Goal: Task Accomplishment & Management: Complete application form

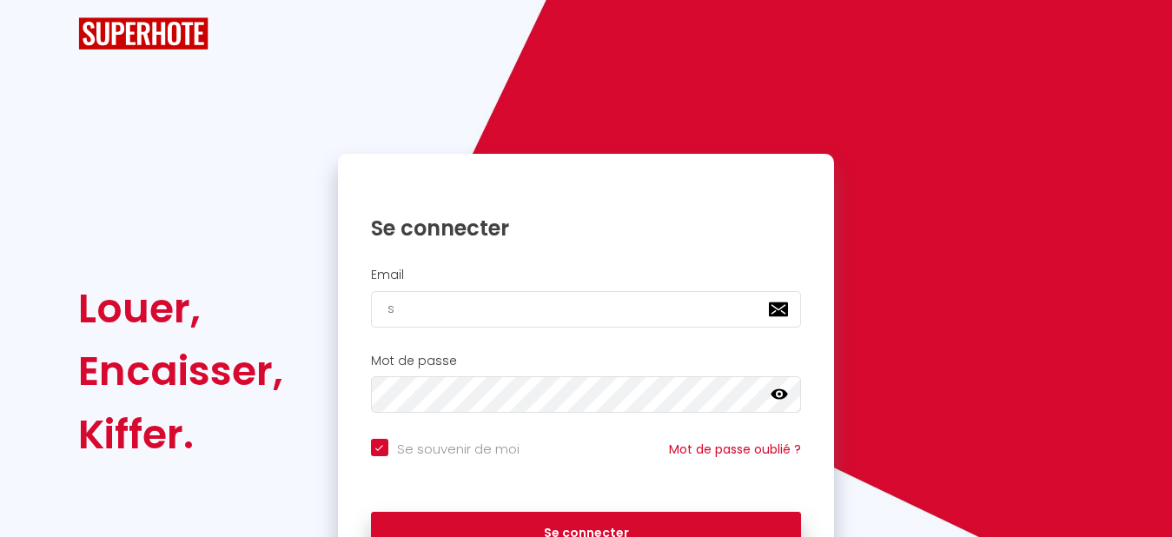
type input "s"
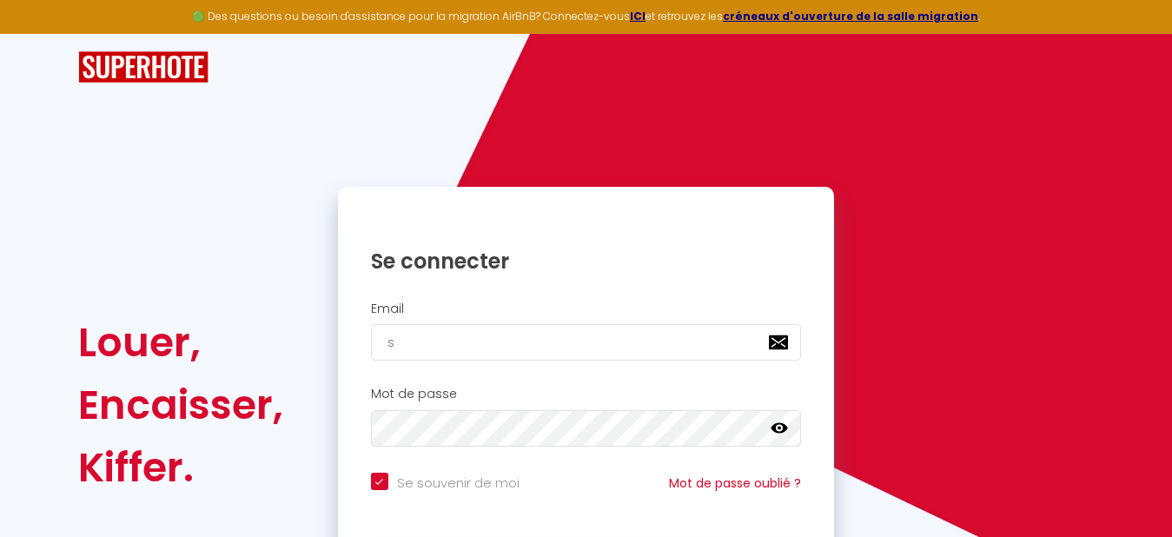
checkbox input "true"
click at [449, 312] on h2 "Email" at bounding box center [586, 308] width 431 height 15
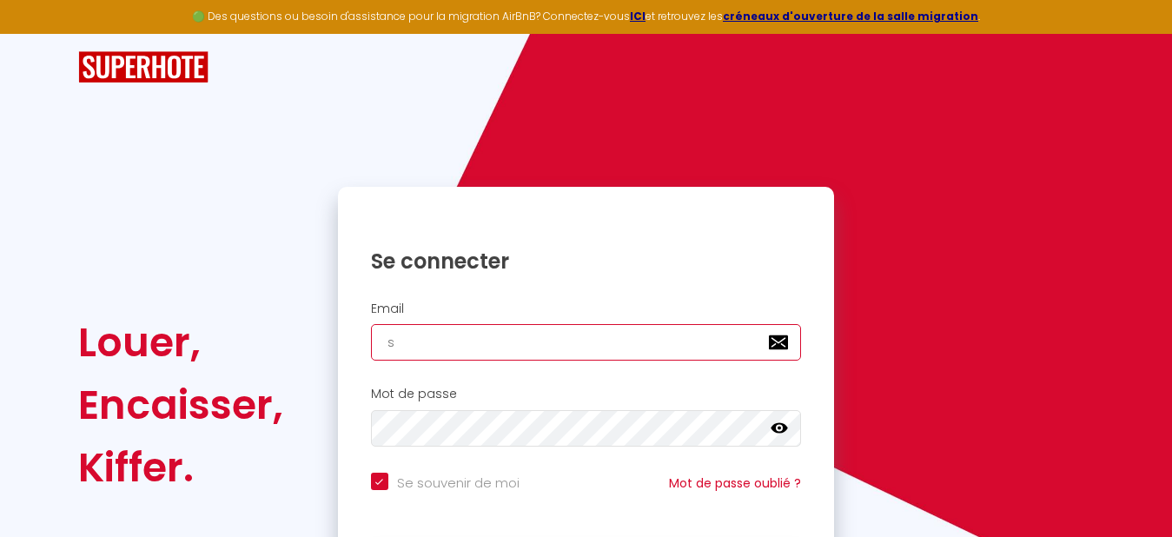
click at [422, 351] on input "s" at bounding box center [586, 342] width 431 height 36
type input "sc"
checkbox input "true"
type input "sci"
checkbox input "true"
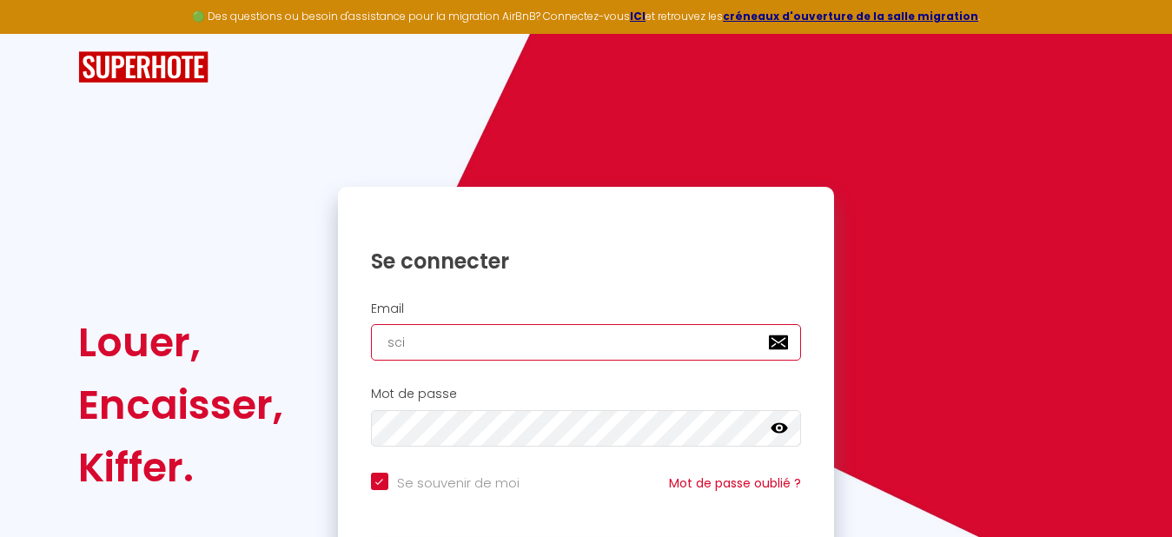
type input "sci."
checkbox input "true"
type input "sci.n"
checkbox input "true"
type input "sci.nsc;les"
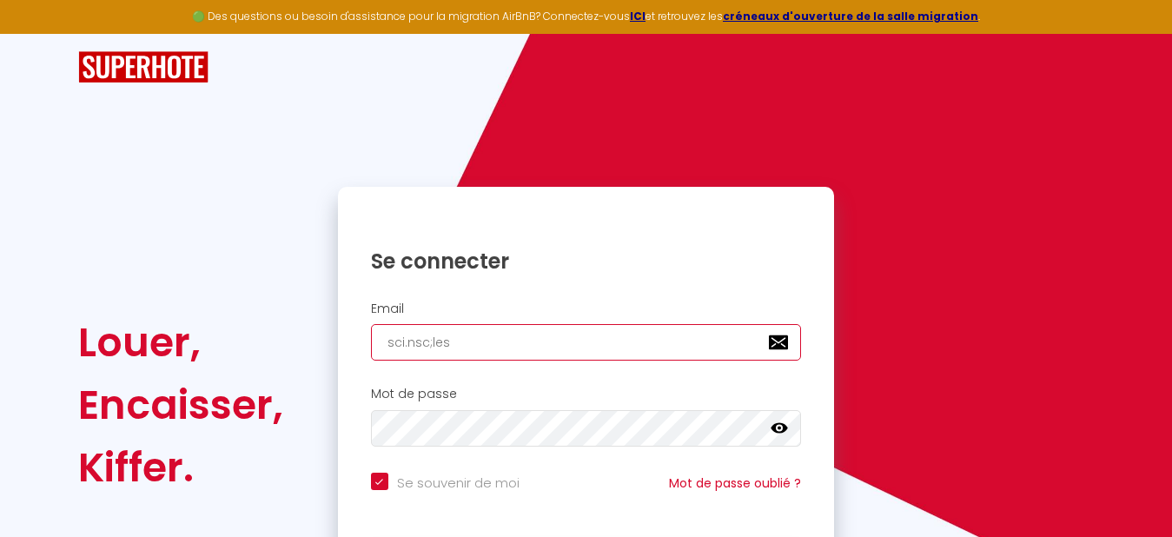
checkbox input "true"
type input "sci.nsc;lese"
checkbox input "true"
type input "sci.nsc;lesep"
checkbox input "true"
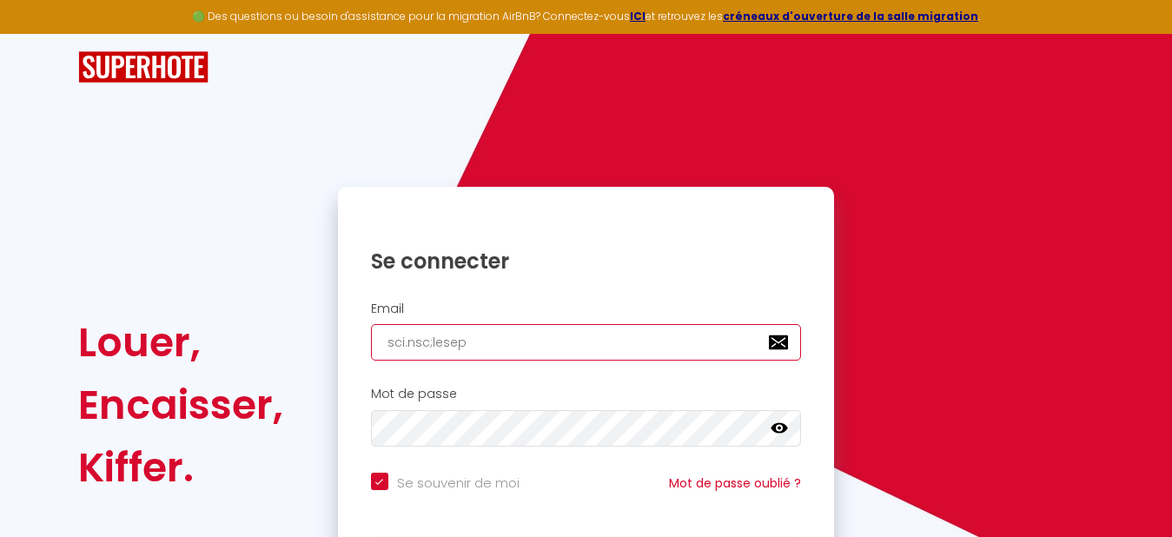
type input "sci.nsc;lesepi"
checkbox input "true"
type input "sci.nsc;lesepic"
checkbox input "true"
type input "sci.nsc;lesepice"
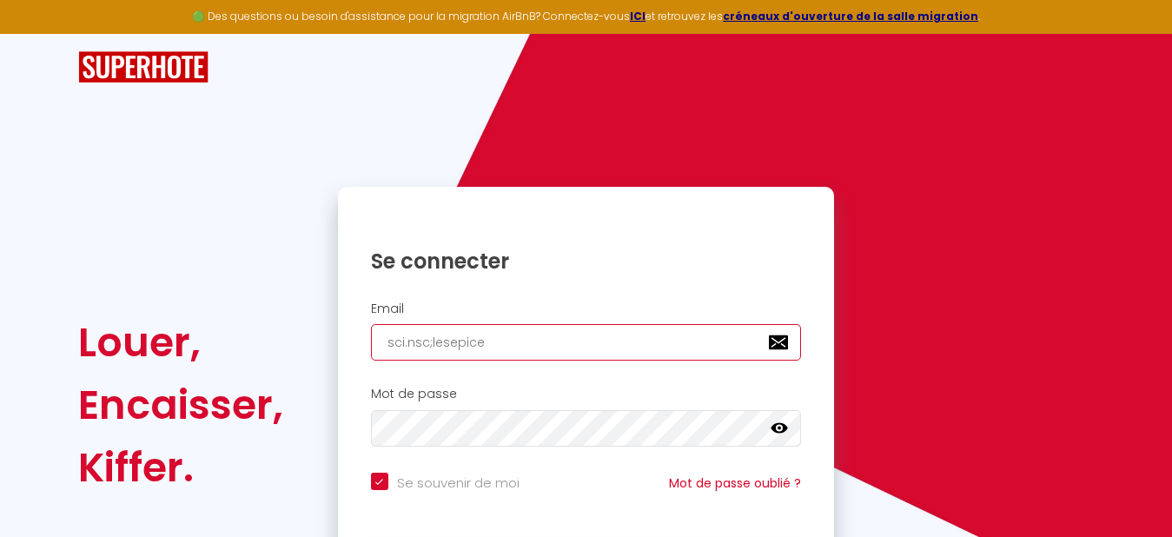
checkbox input "true"
type input "sci.nsc;lesepicea"
checkbox input "true"
type input "sci.nsc;lesepiceas"
checkbox input "true"
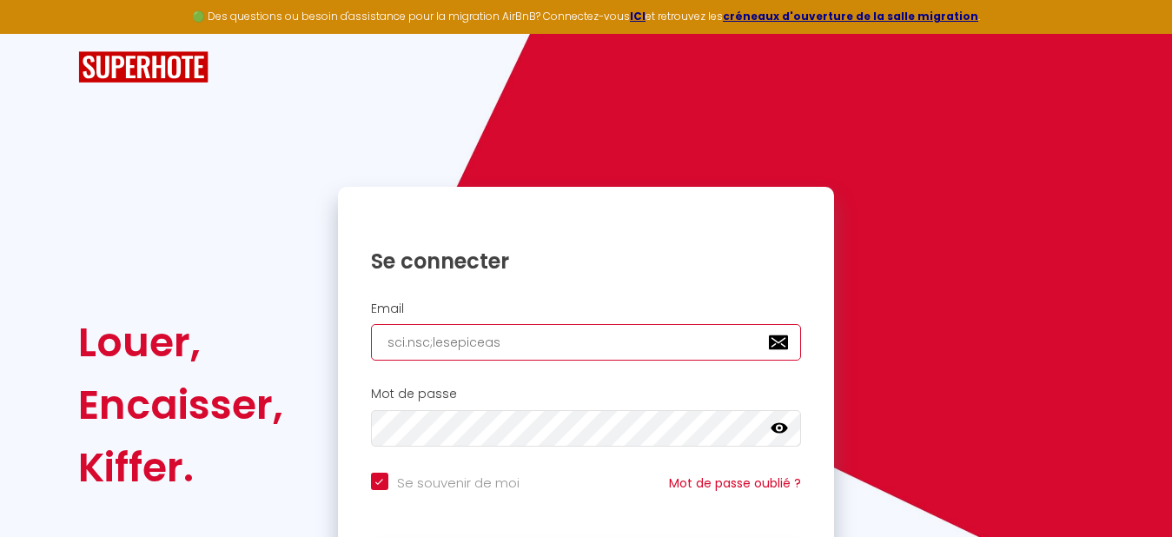
type input "sci.nsc;lesepiceas@"
checkbox input "true"
type input "sci.nsc;lesepiceas@g"
checkbox input "true"
type input "sci.nsc;lesepiceas@gm"
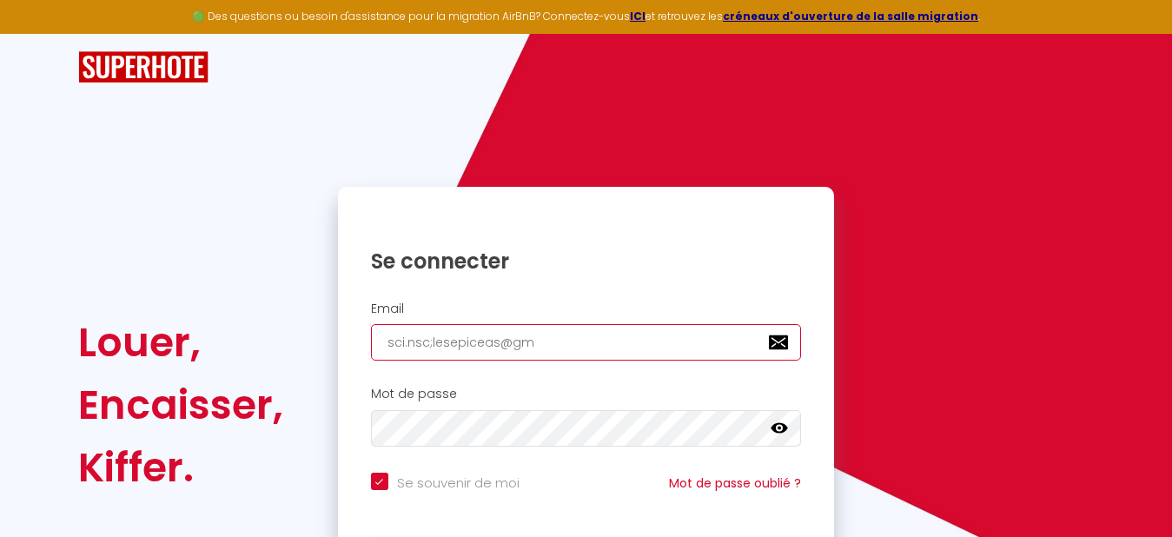
checkbox input "true"
type input "sci.nsc;lesepiceas@gma"
checkbox input "true"
type input "sci.nsc;lesepiceas@gmai"
checkbox input "true"
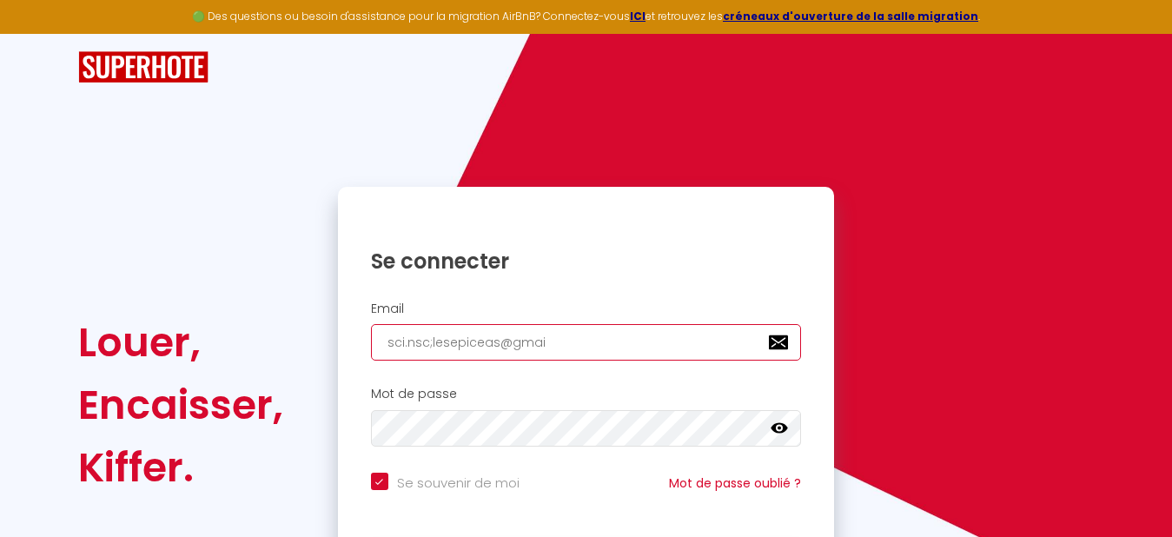
type input "sci.nsc;[EMAIL_ADDRESS]"
checkbox input "true"
type input "sci.nsc;[EMAIL_ADDRESS]."
checkbox input "true"
type input "sci.nsc;lesepiceas@gmail.c"
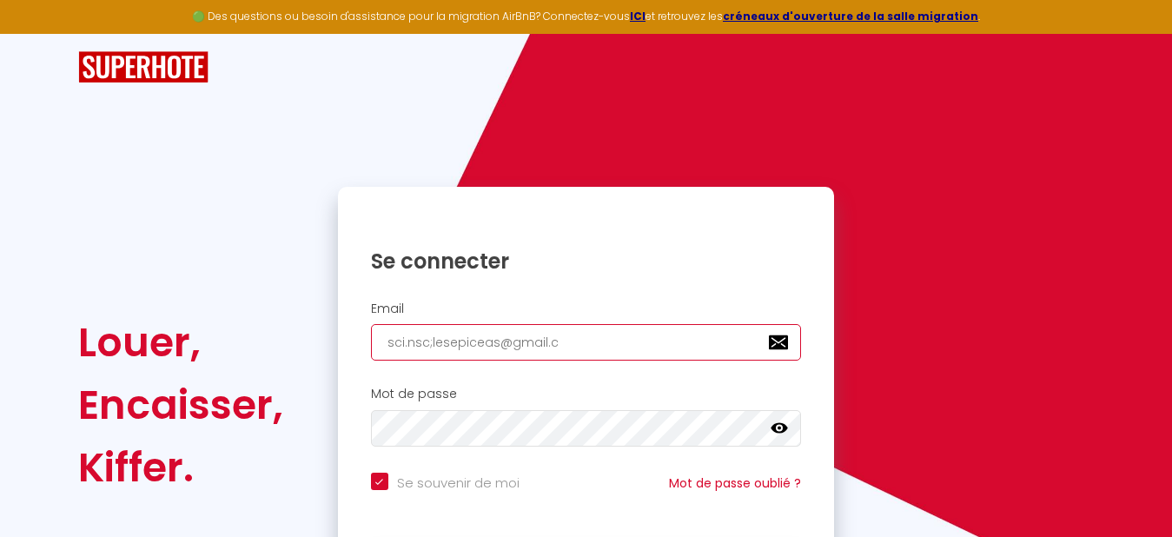
checkbox input "true"
type input "sci.nsc;[EMAIL_ADDRESS][DOMAIN_NAME]"
checkbox input "true"
type input "sci.nsc;[EMAIL_ADDRESS][DOMAIN_NAME]"
checkbox input "true"
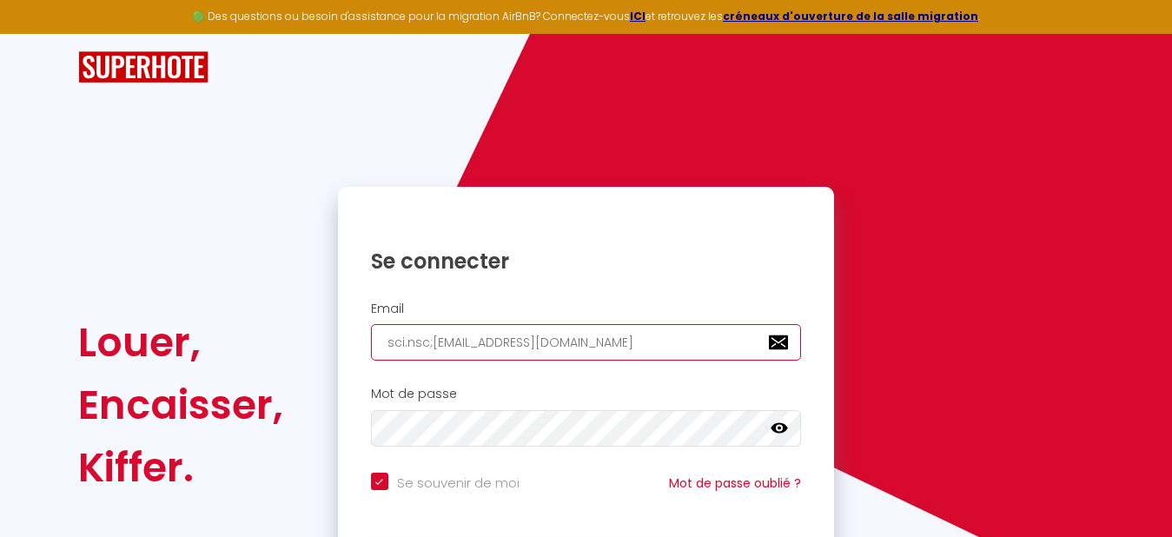
type input "sci.nsc;[EMAIL_ADDRESS][DOMAIN_NAME]"
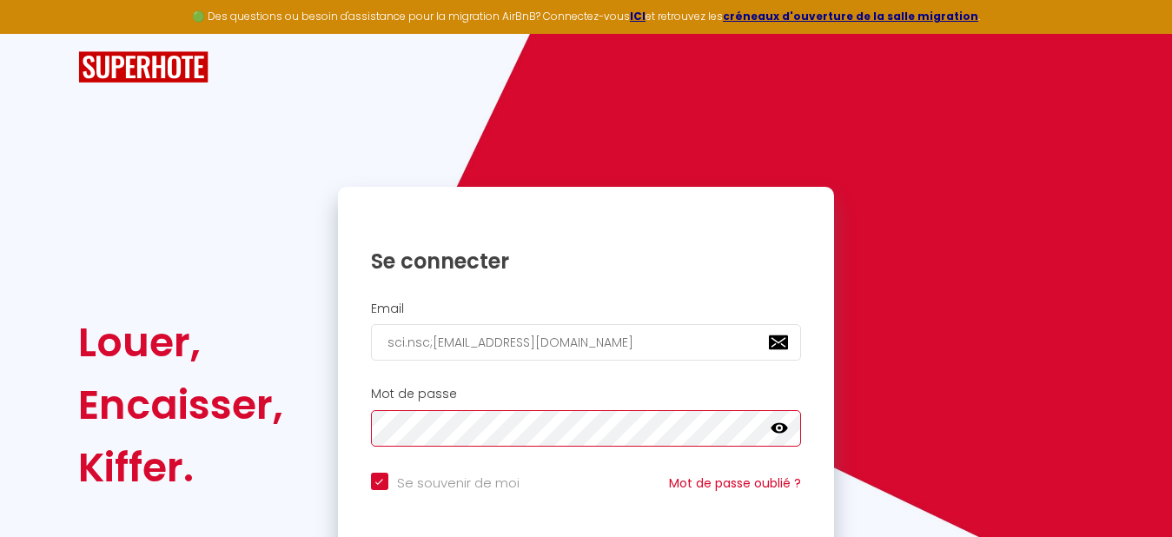
checkbox input "true"
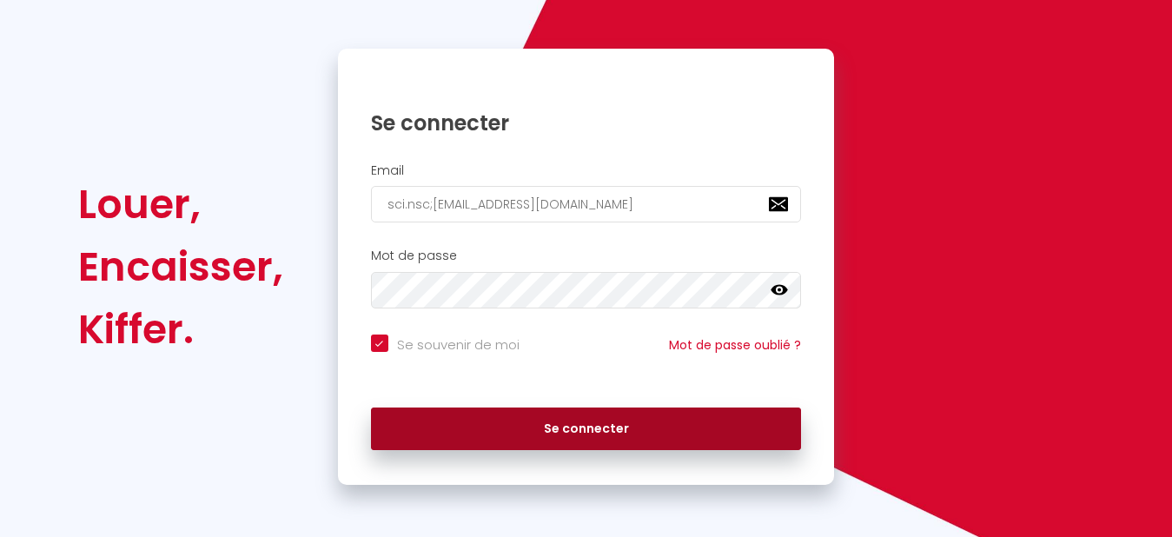
click at [584, 419] on button "Se connecter" at bounding box center [586, 428] width 431 height 43
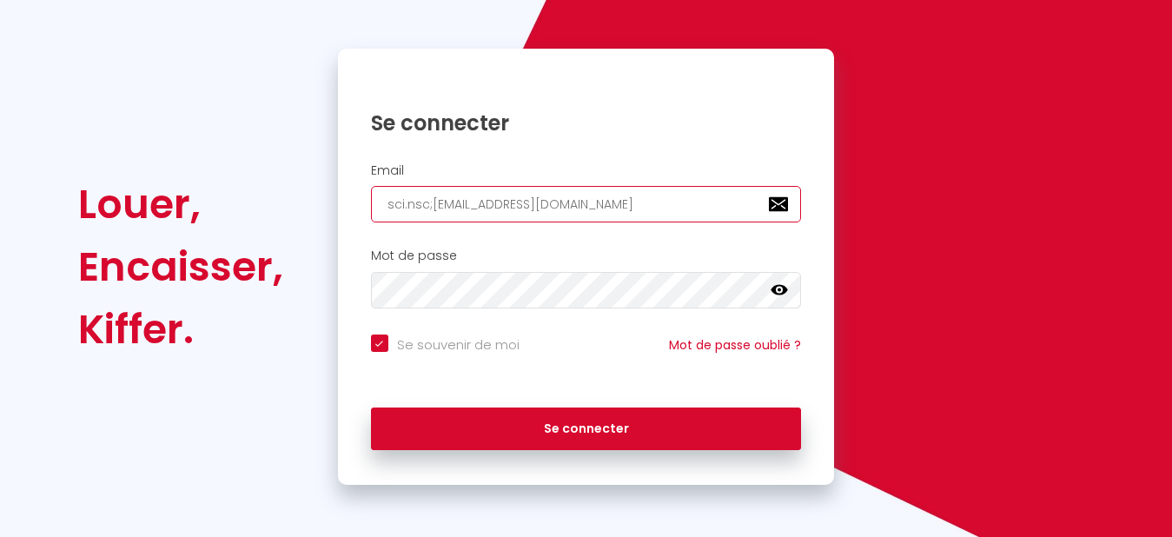
click at [428, 202] on input "sci.nsc;[EMAIL_ADDRESS][DOMAIN_NAME]" at bounding box center [586, 204] width 431 height 36
type input "[EMAIL_ADDRESS][DOMAIN_NAME]"
checkbox input "true"
type input "[EMAIL_ADDRESS][DOMAIN_NAME]"
checkbox input "true"
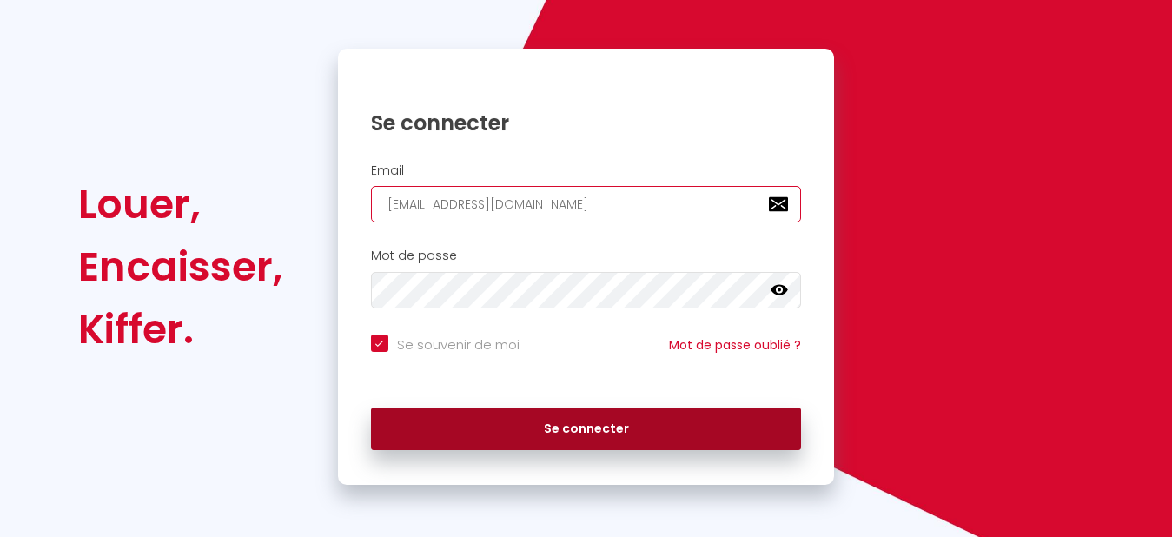
type input "[EMAIL_ADDRESS][DOMAIN_NAME]"
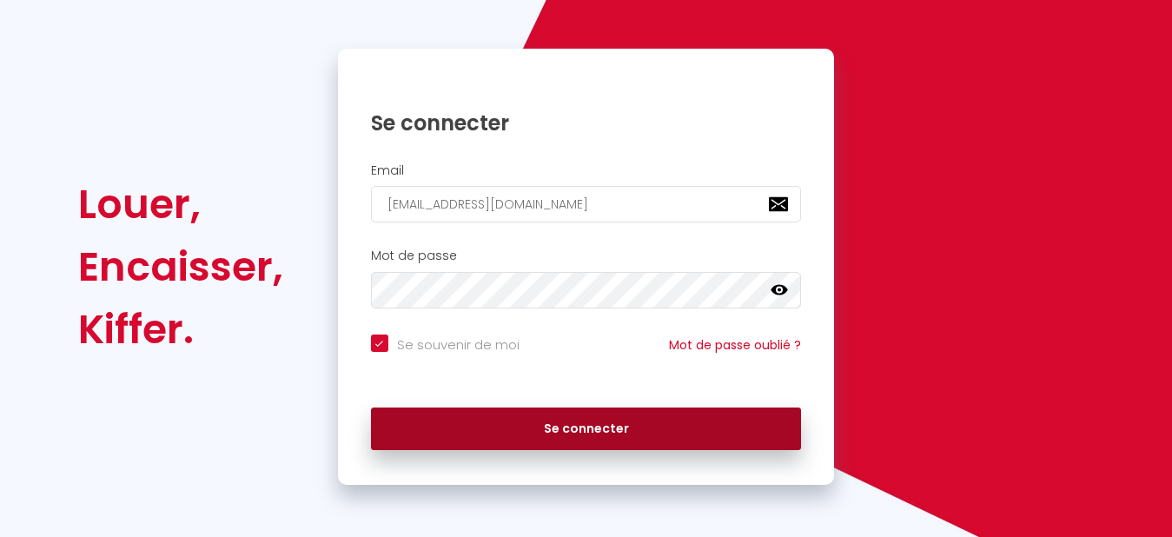
click at [448, 421] on button "Se connecter" at bounding box center [586, 428] width 431 height 43
checkbox input "true"
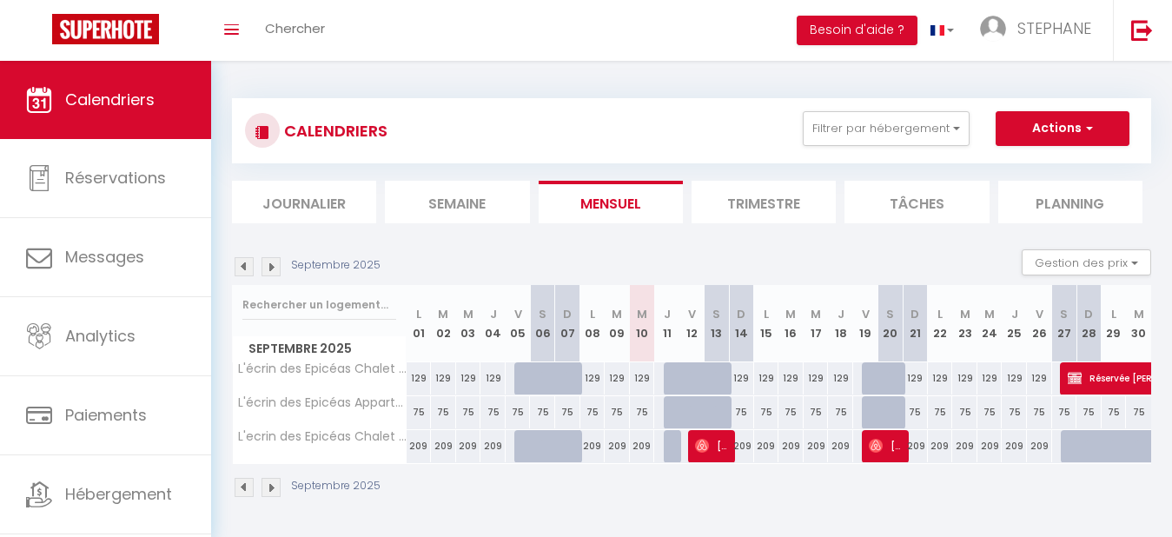
click at [1067, 412] on div "75" at bounding box center [1064, 412] width 25 height 32
type input "75"
type input "[DATE]"
type input "Dim 28 Septembre 2025"
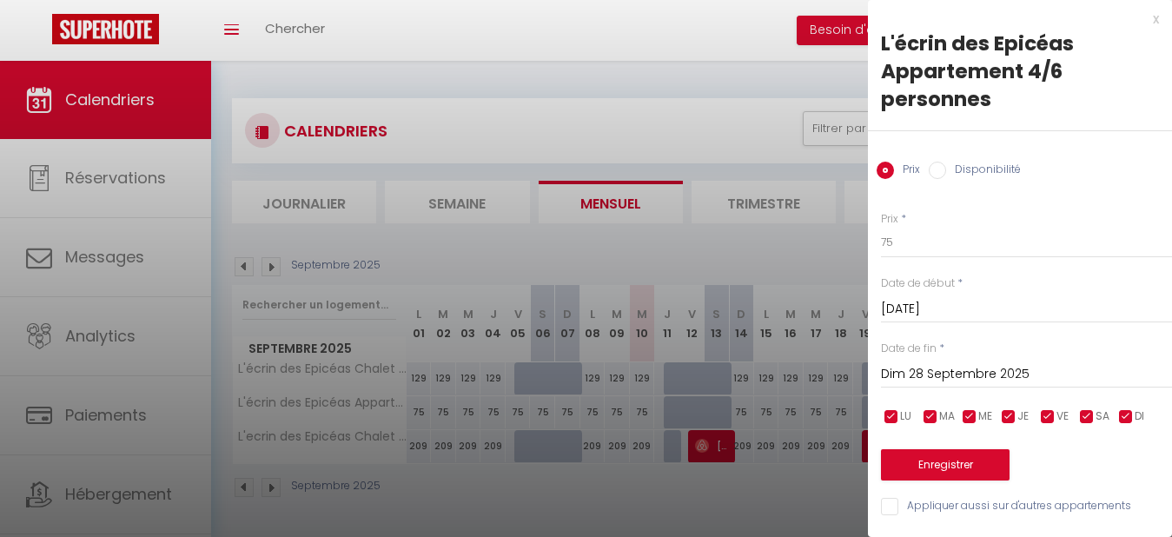
click at [1133, 19] on div "x" at bounding box center [1013, 19] width 291 height 21
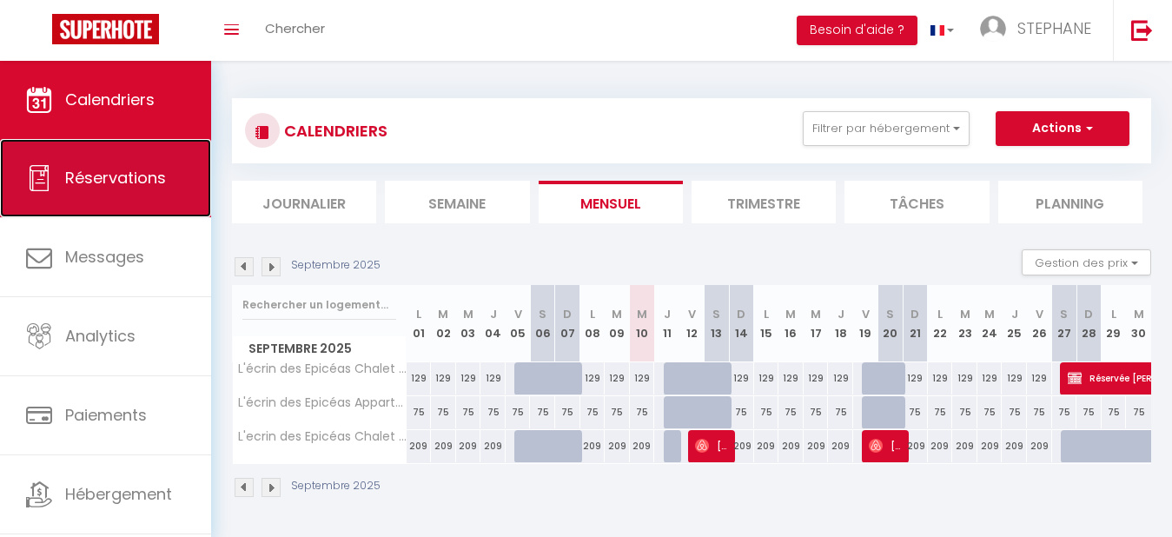
click at [94, 182] on span "Réservations" at bounding box center [115, 178] width 101 height 22
select select "not_cancelled"
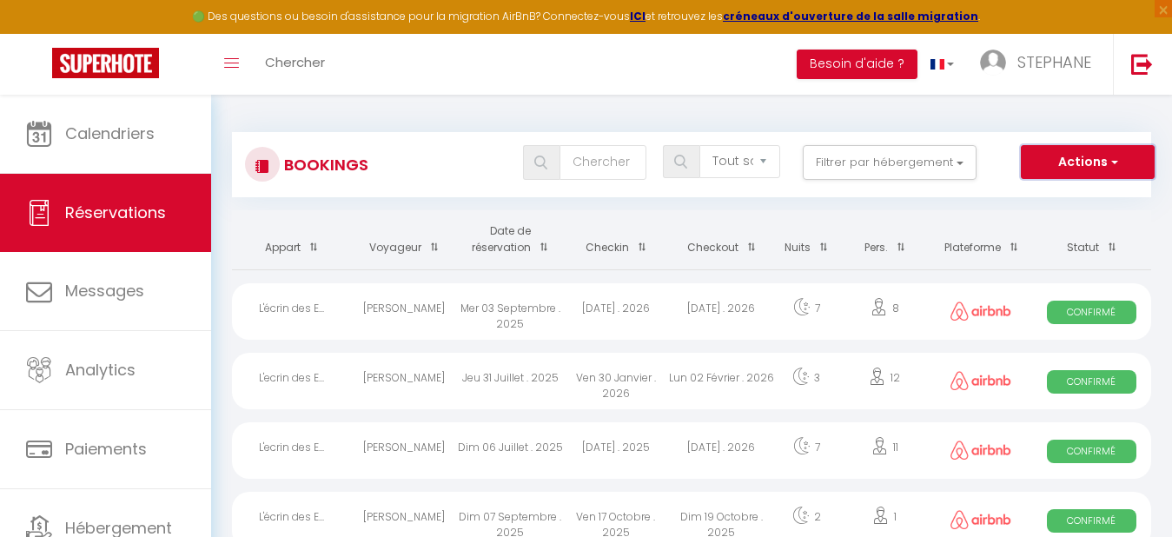
click at [1041, 151] on button "Actions" at bounding box center [1088, 162] width 134 height 35
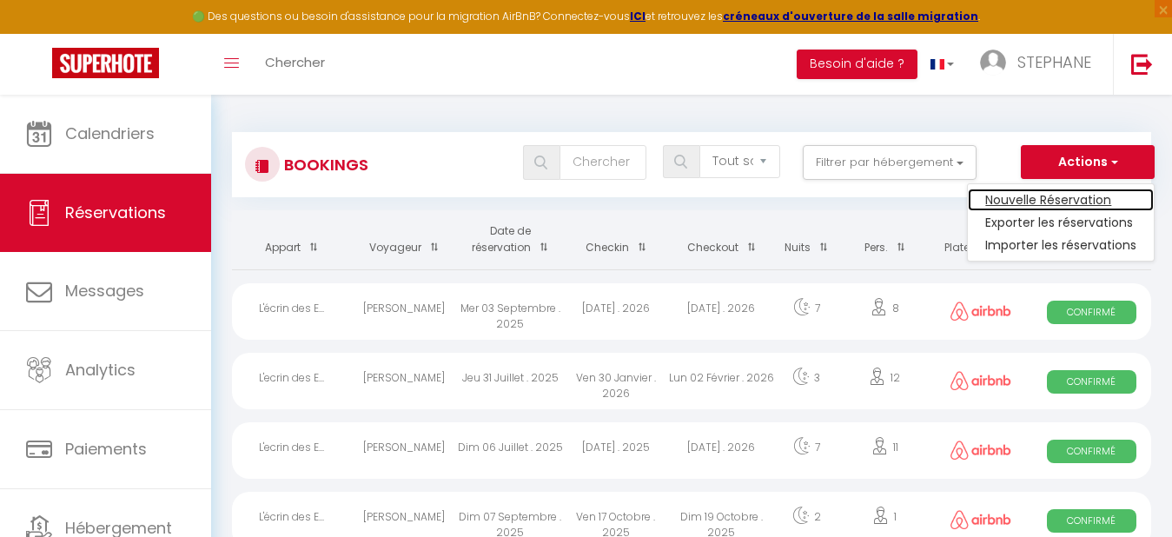
click at [1020, 200] on link "Nouvelle Réservation" at bounding box center [1061, 199] width 186 height 23
select select
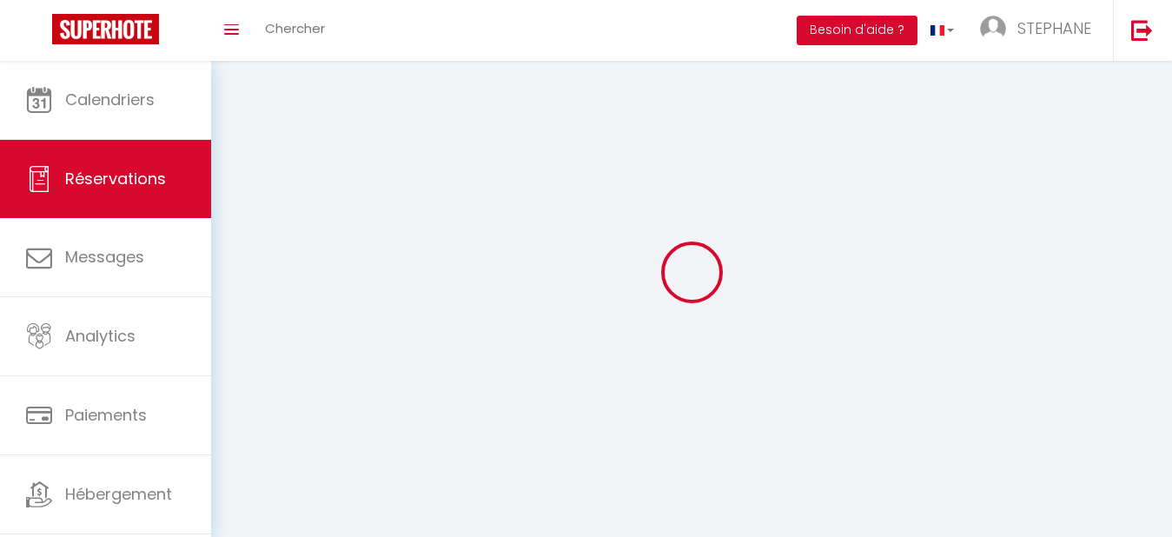
select select
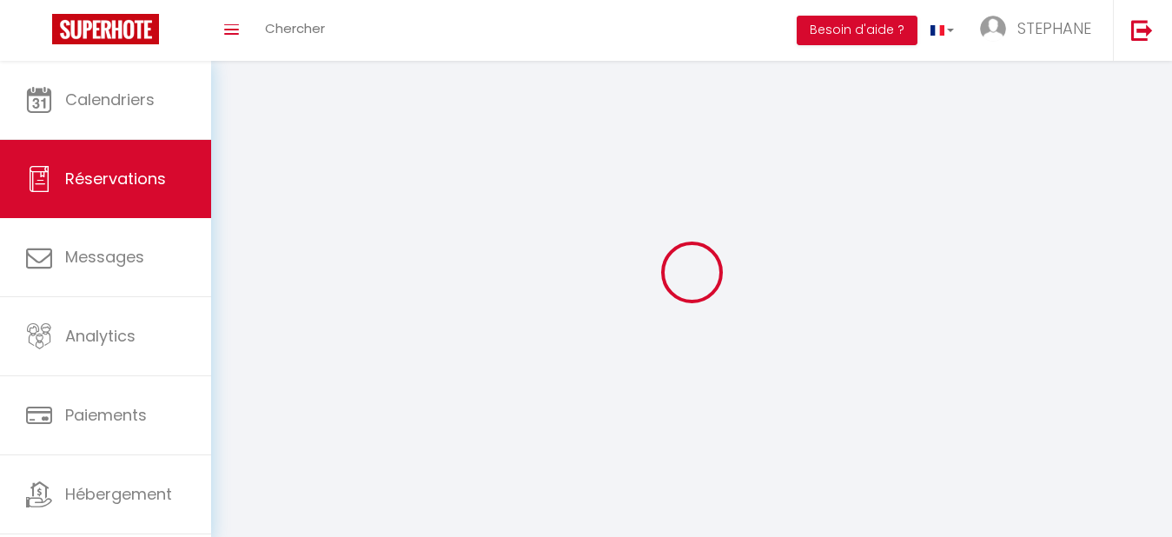
select select
checkbox input "false"
select select
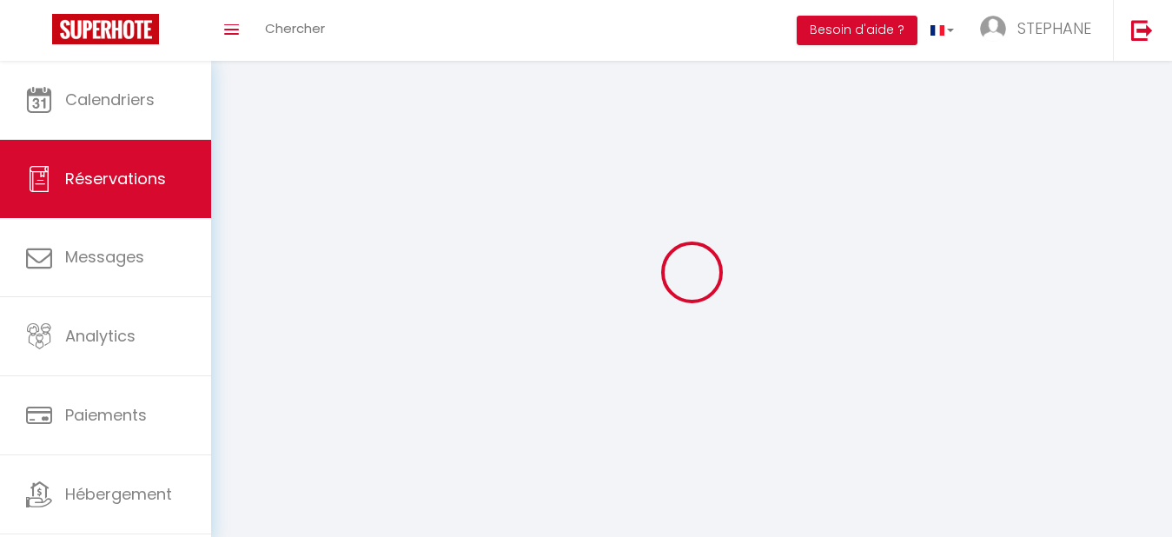
select select
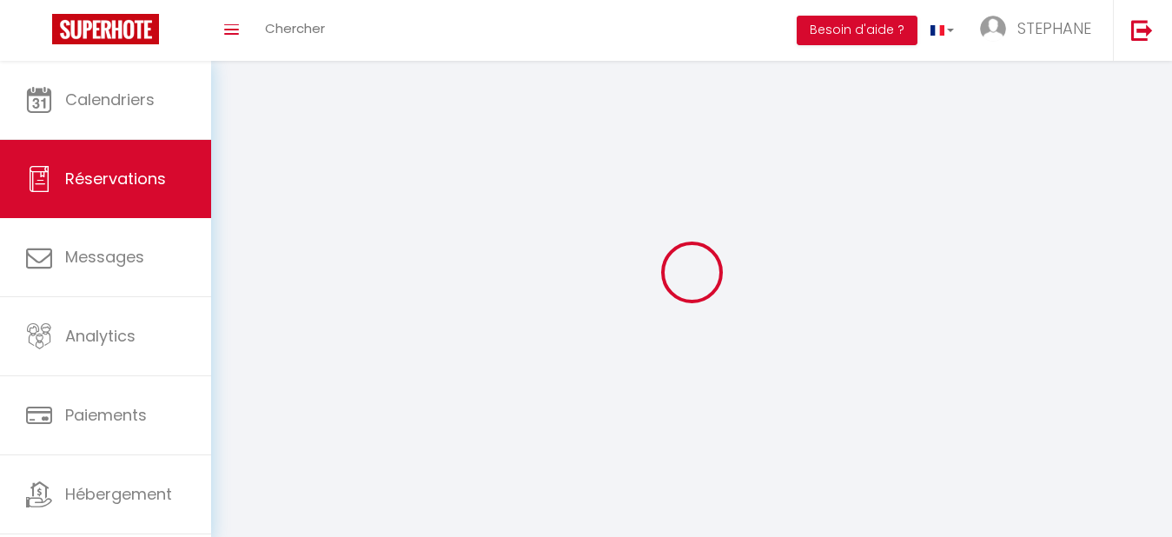
checkbox input "false"
select select
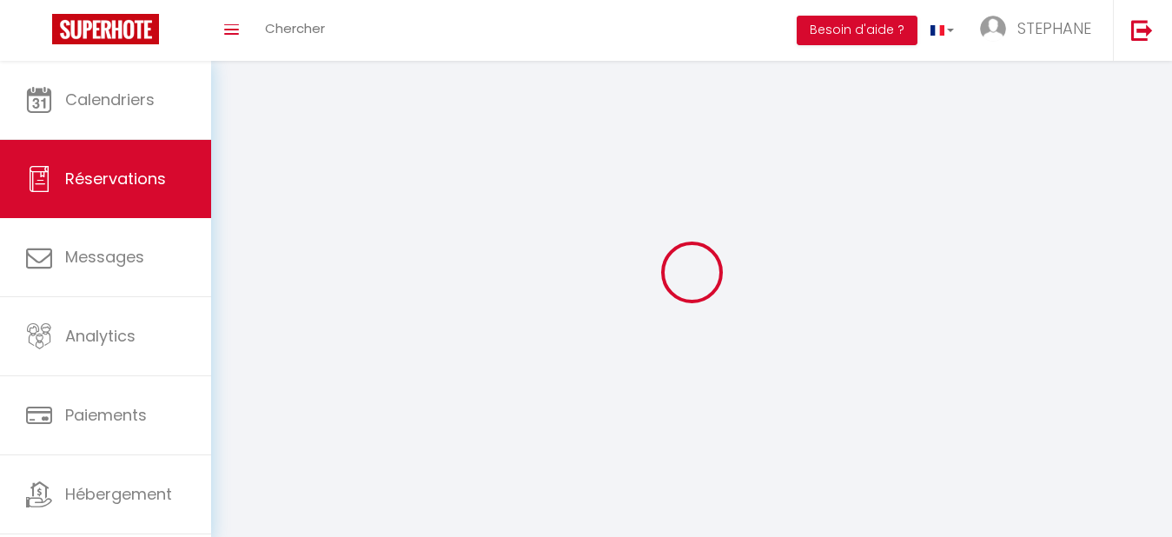
select select
checkbox input "false"
select select
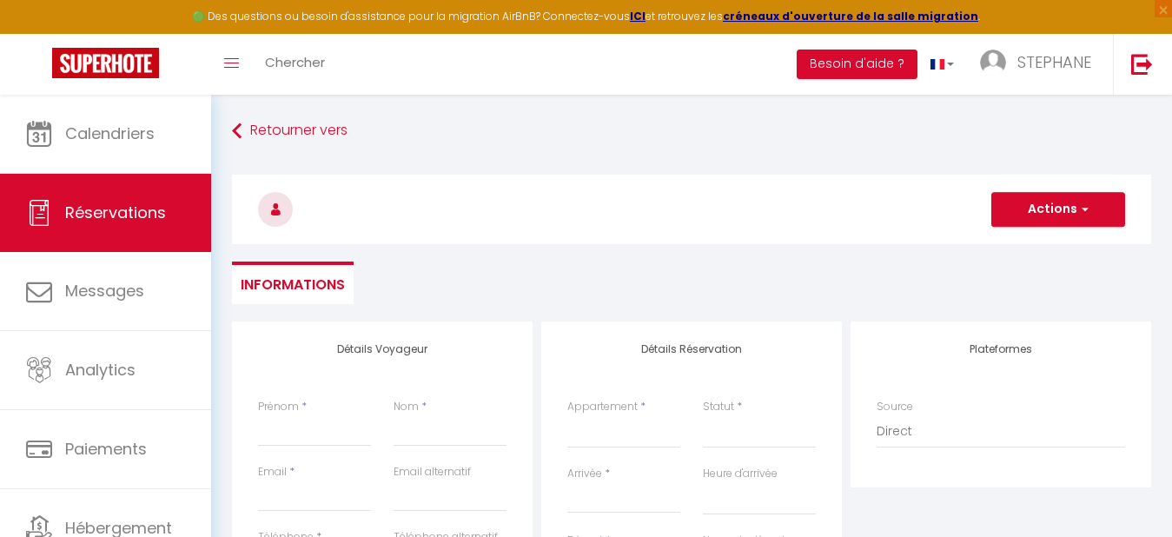
select select
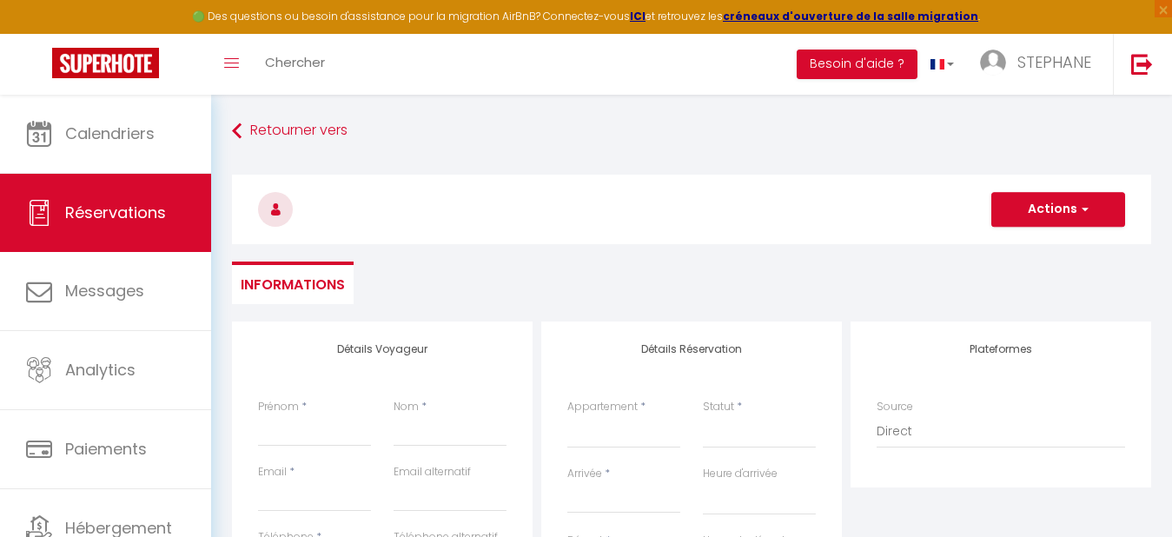
select select
checkbox input "false"
select select
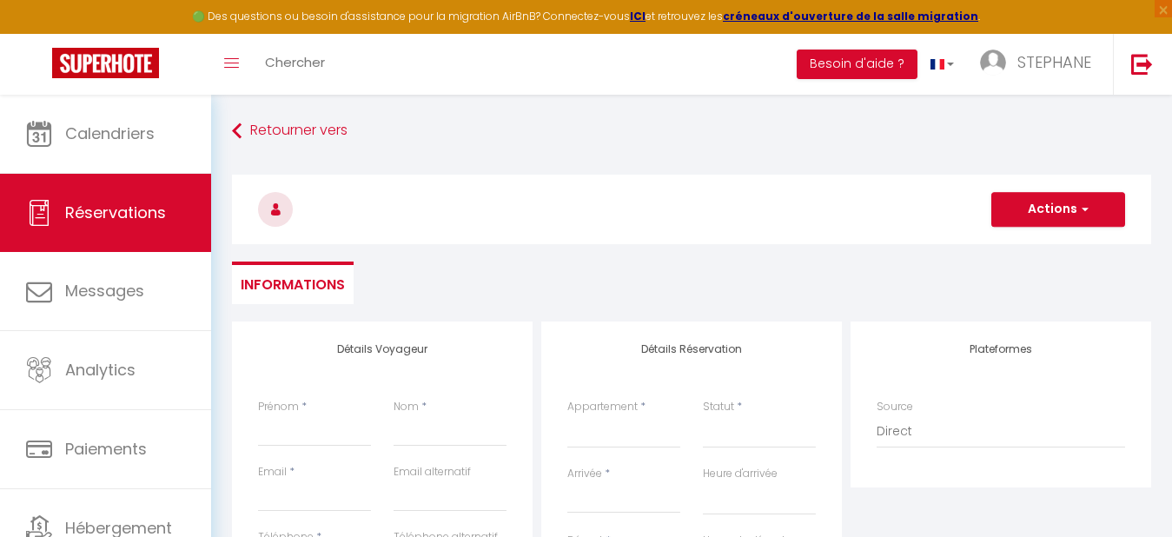
select select
checkbox input "false"
select select
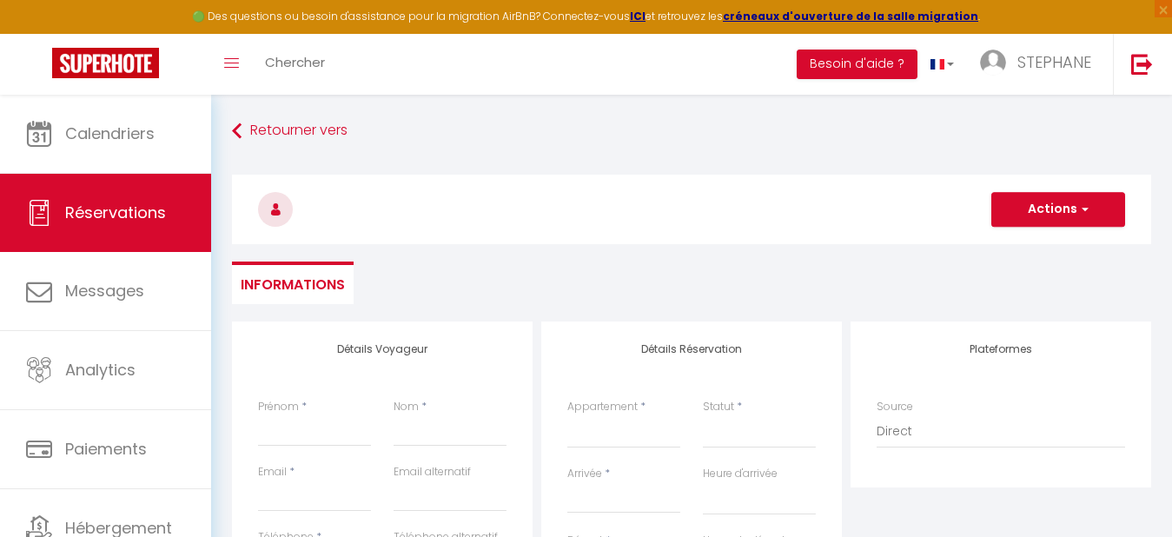
select select
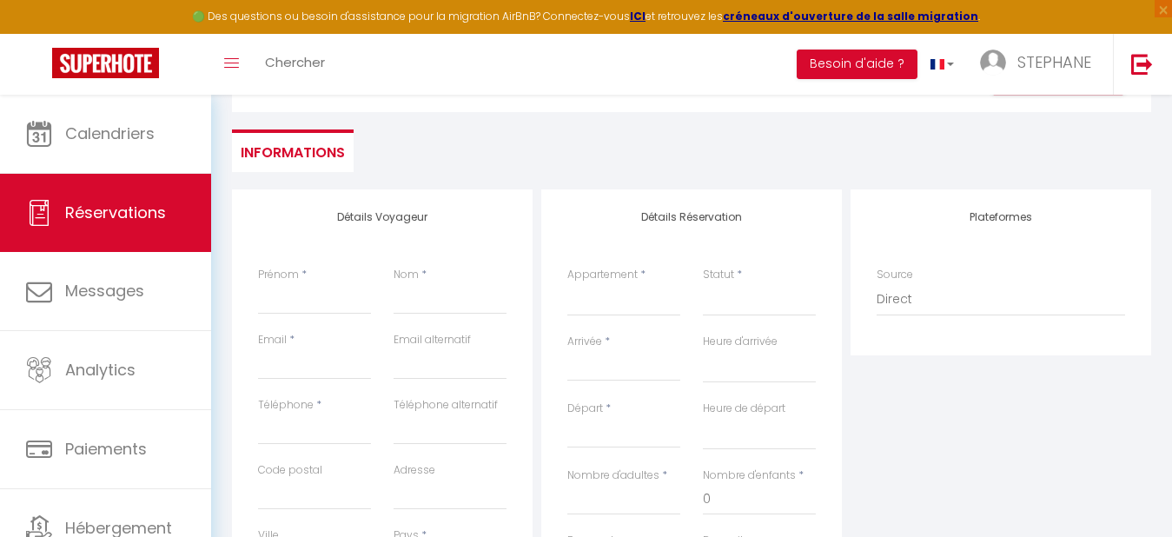
scroll to position [139, 0]
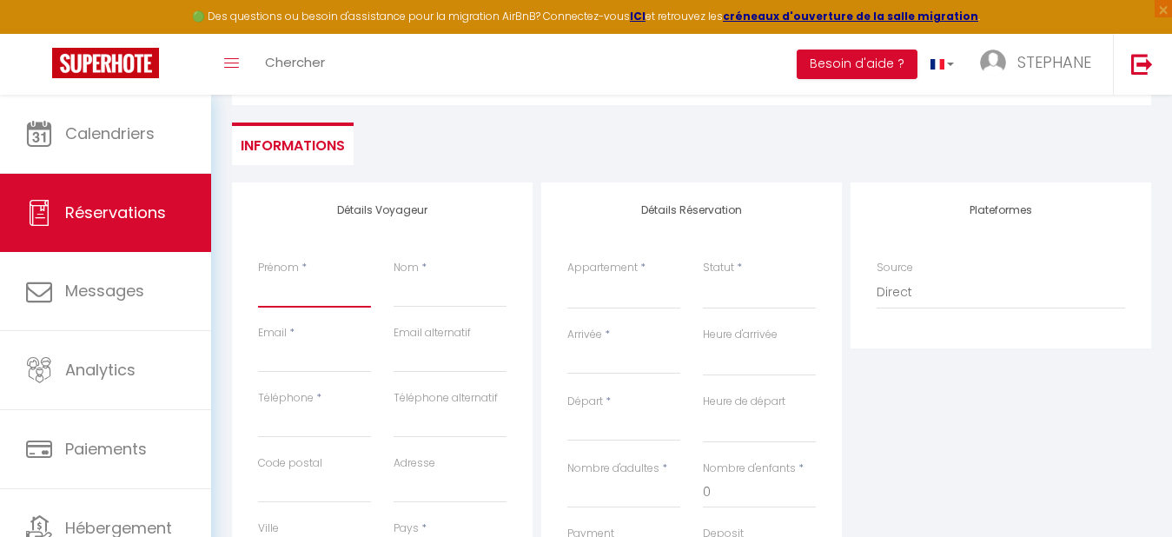
click at [298, 297] on input "Prénom" at bounding box center [314, 291] width 113 height 31
type input "N"
select select
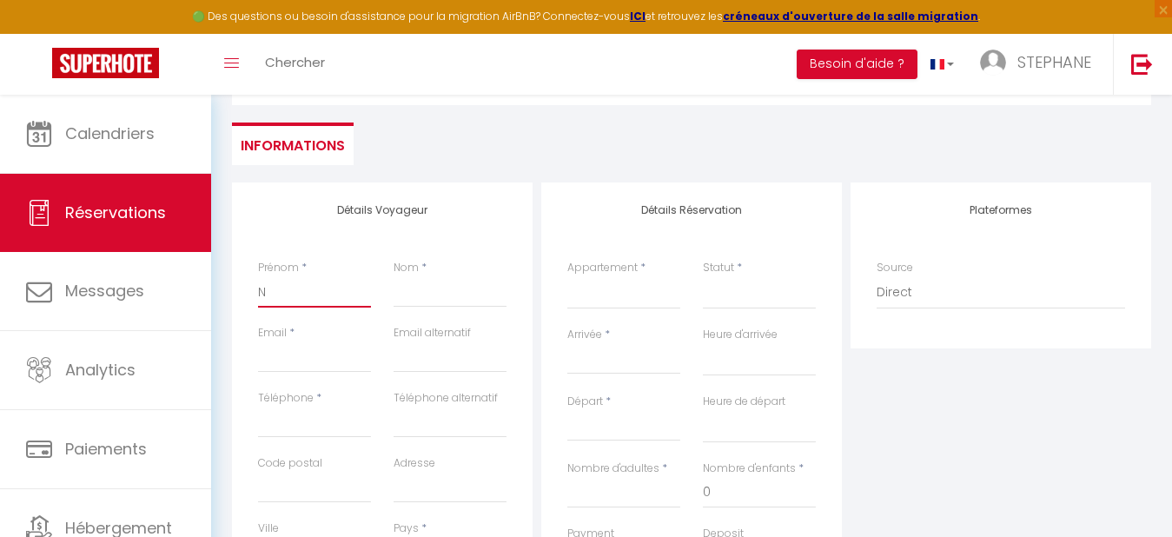
select select
checkbox input "false"
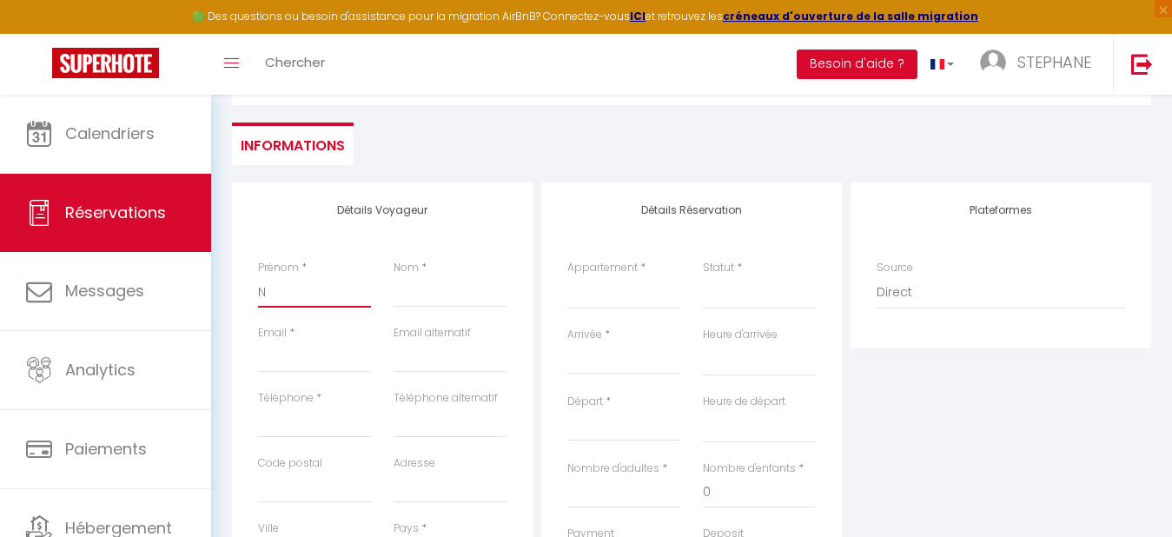
type input "NA"
select select
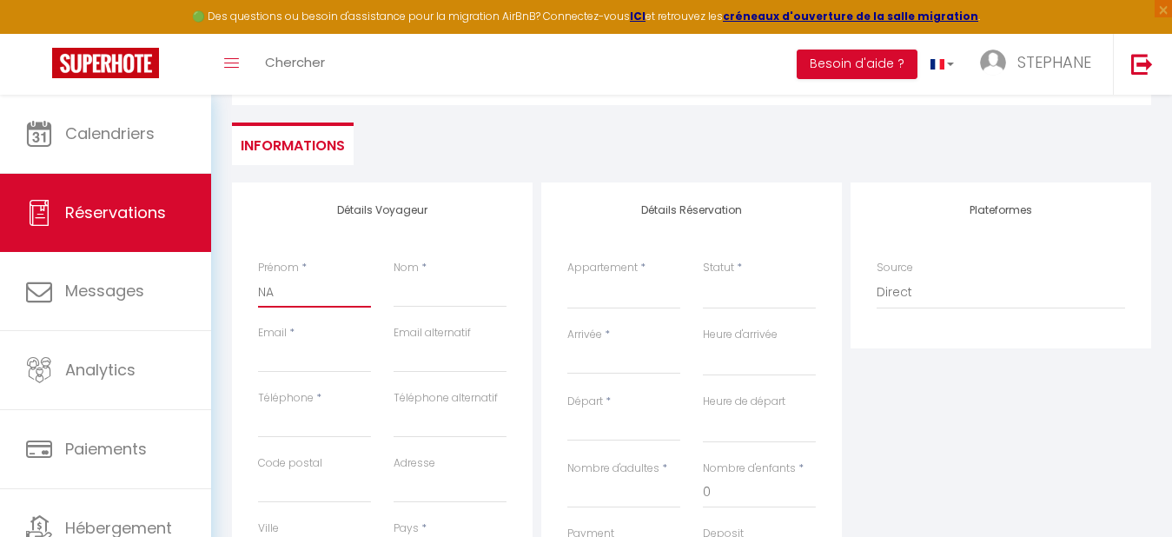
select select
checkbox input "false"
type input "N"
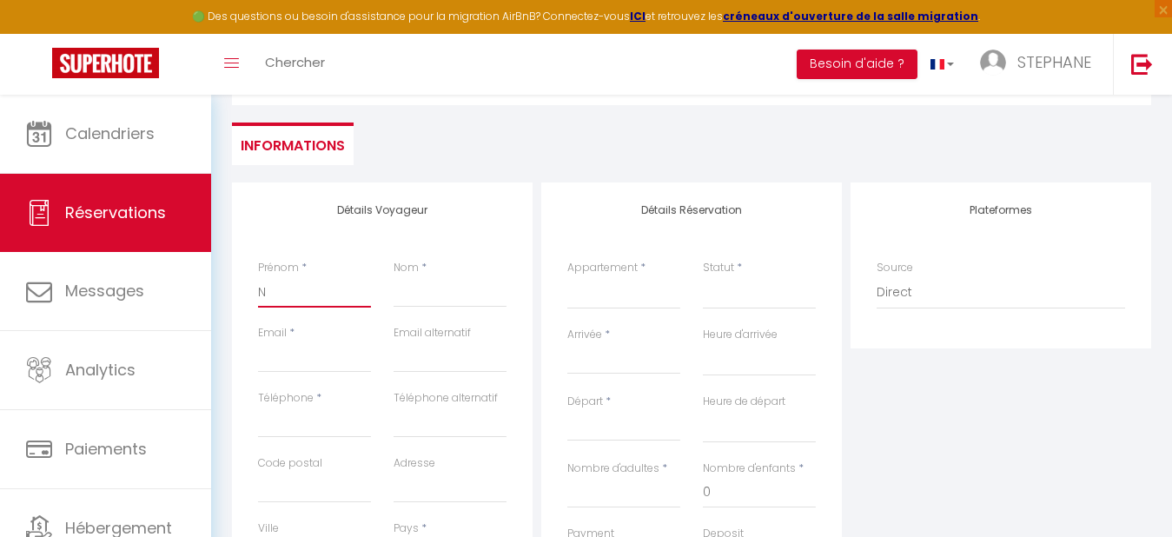
select select
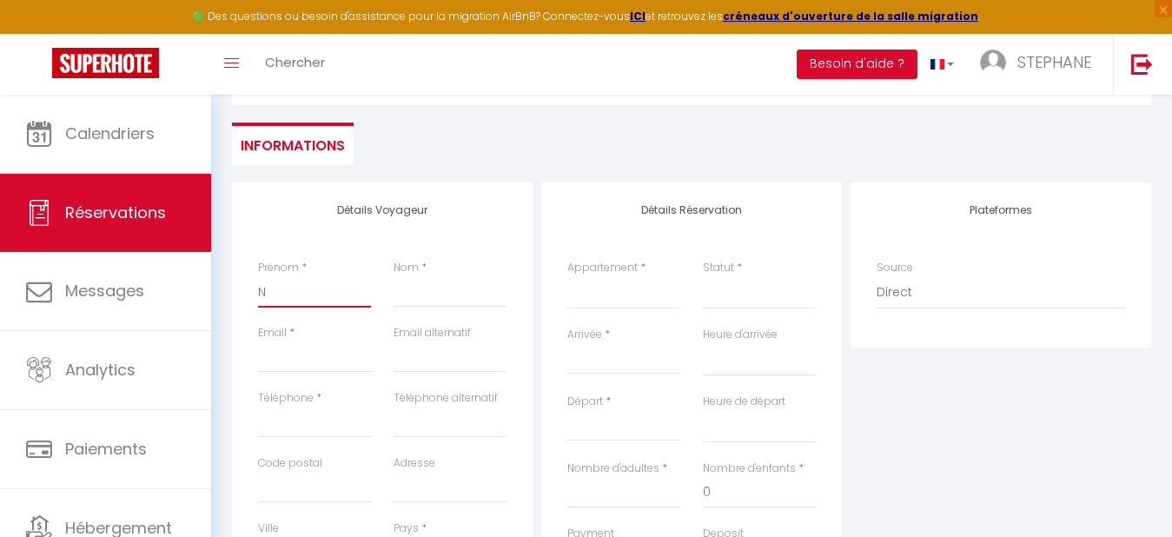
select select
checkbox input "false"
select select
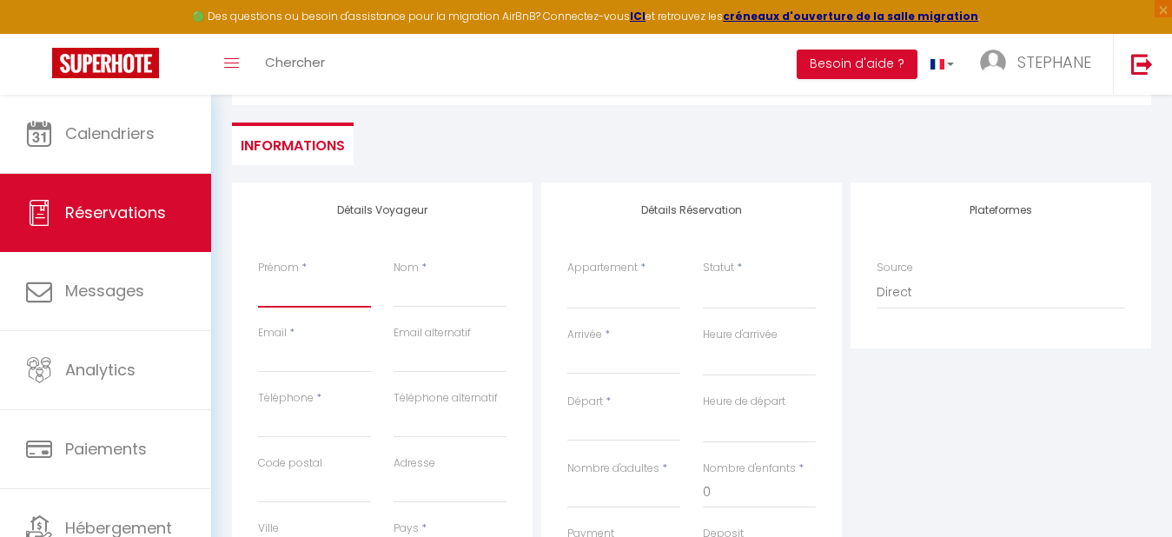
select select
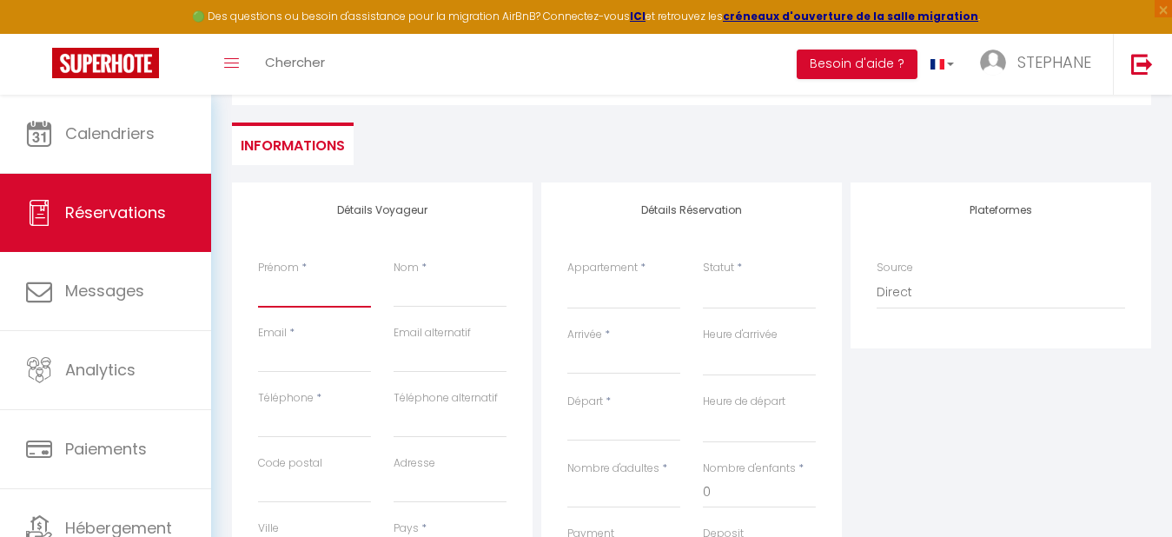
checkbox input "false"
type input "J"
select select
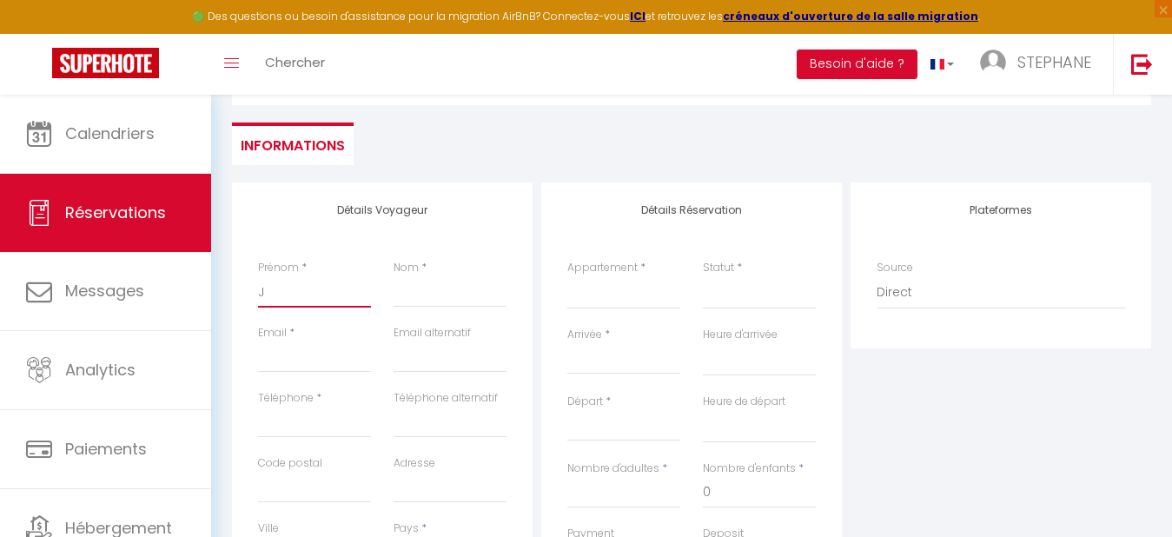
select select
checkbox input "false"
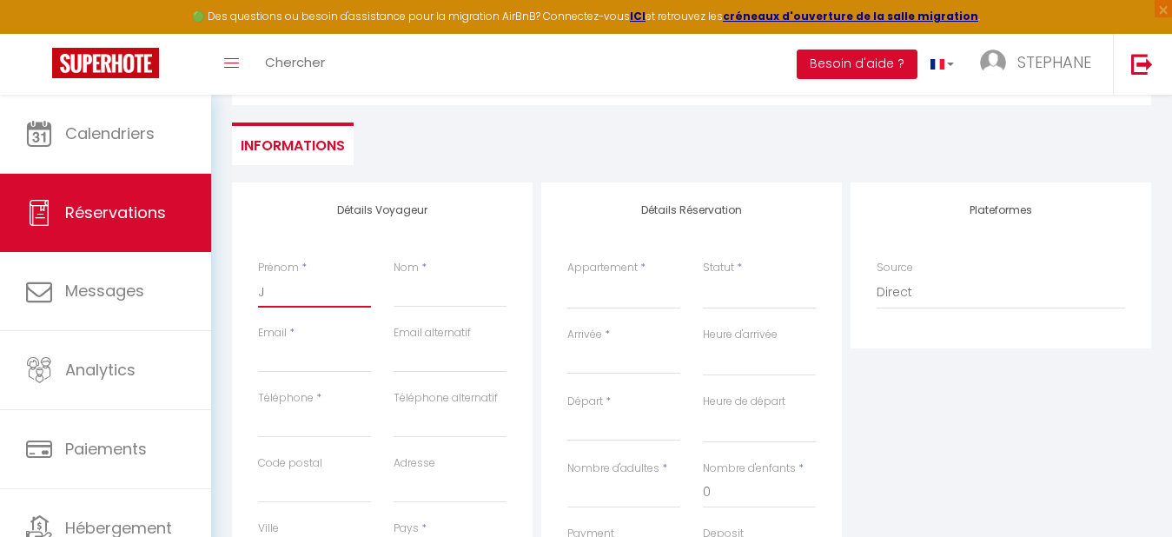
type input "[PERSON_NAME]"
select select
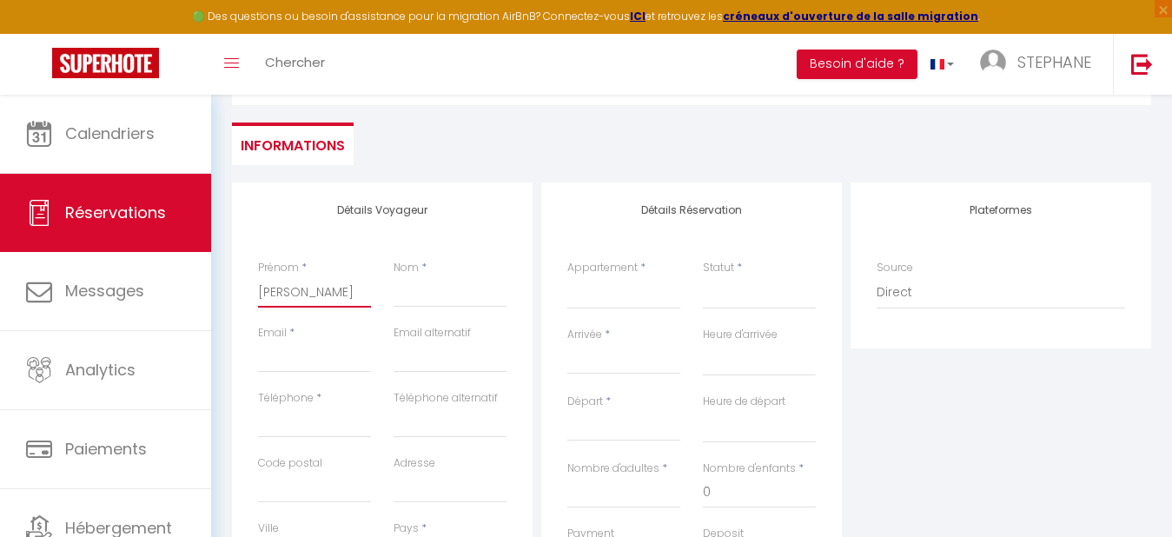
select select
checkbox input "false"
type input "[PERSON_NAME]"
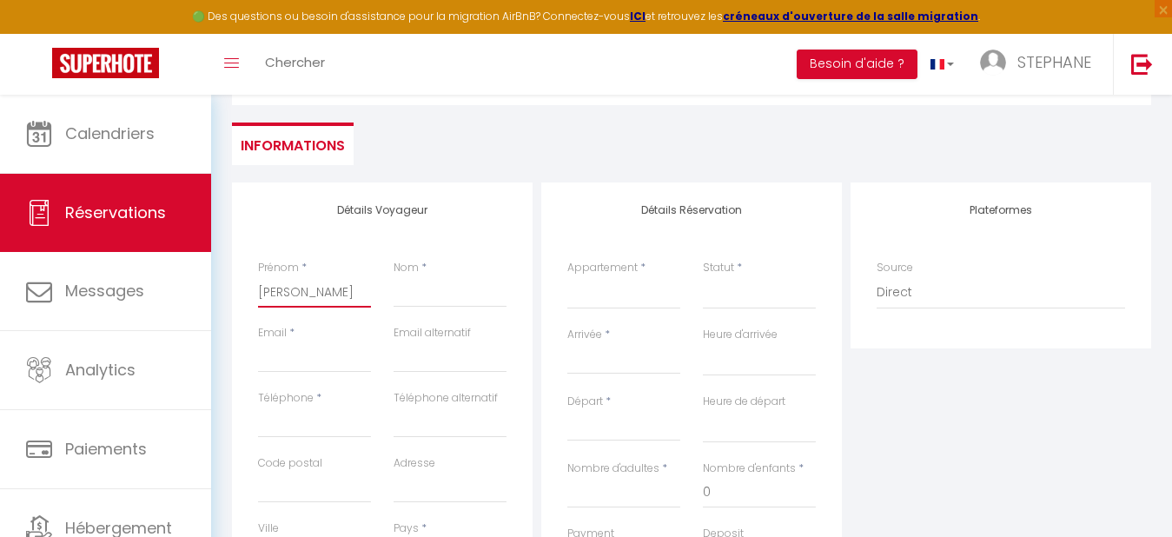
select select
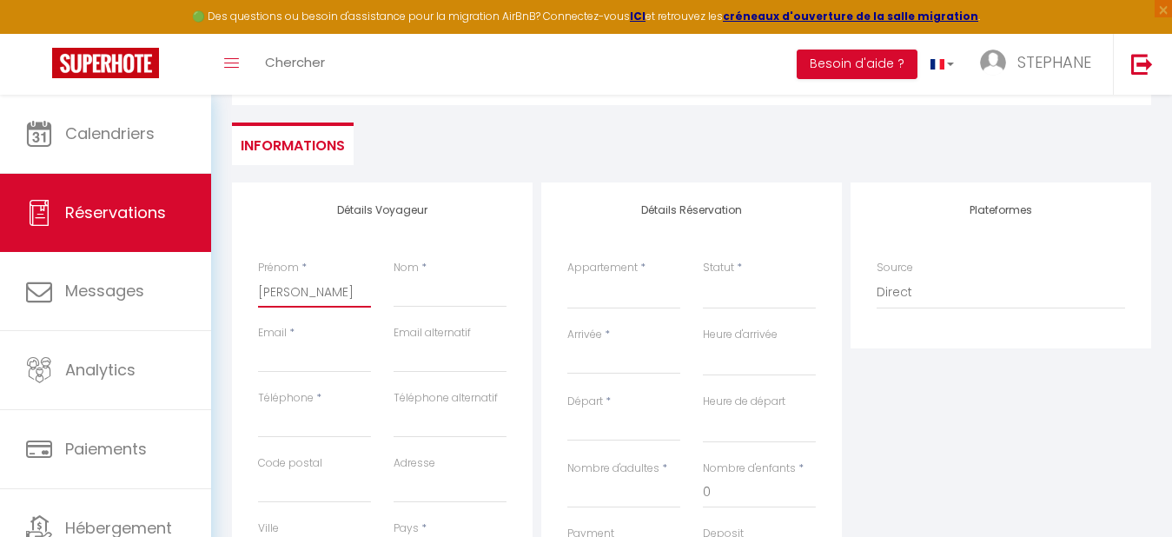
select select
checkbox input "false"
type input "[PERSON_NAME]"
select select
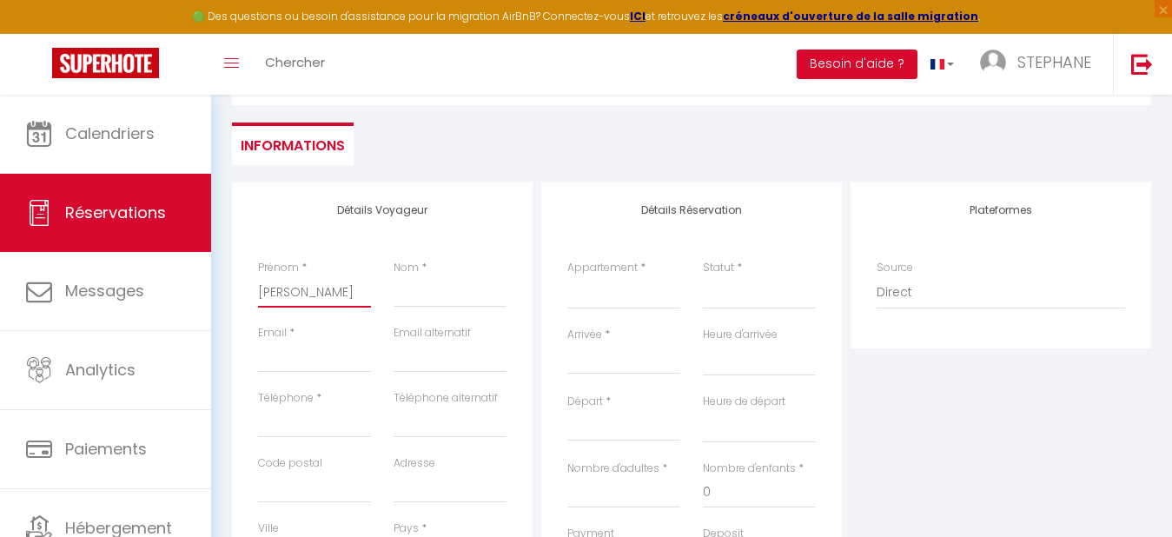
select select
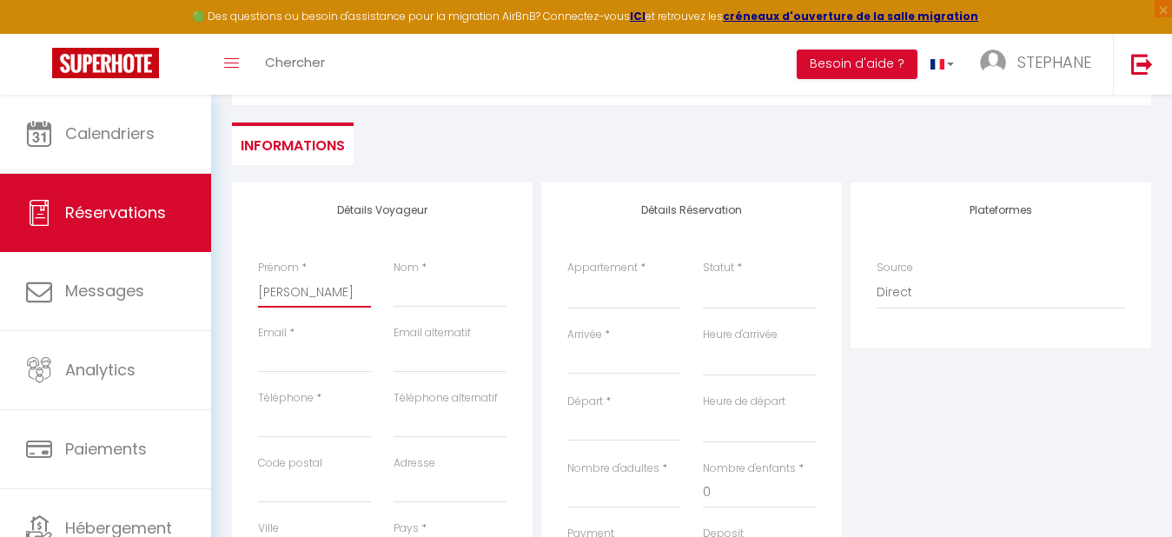
select select
checkbox input "false"
type input "[PERSON_NAME]"
click at [426, 287] on input "Nom" at bounding box center [449, 291] width 113 height 31
type input "e"
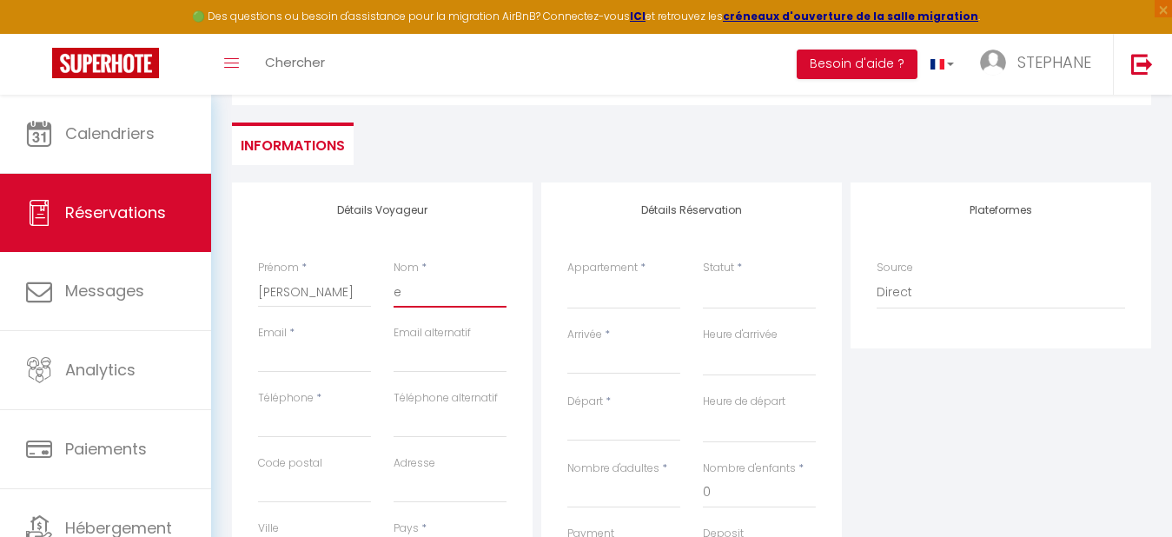
select select
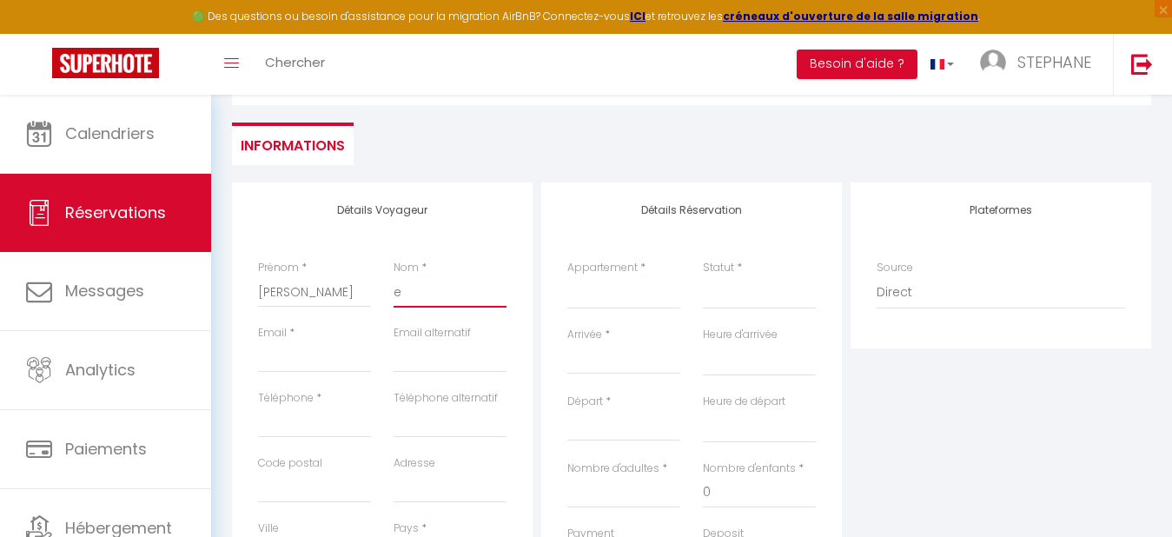
select select
checkbox input "false"
type input "eL"
select select
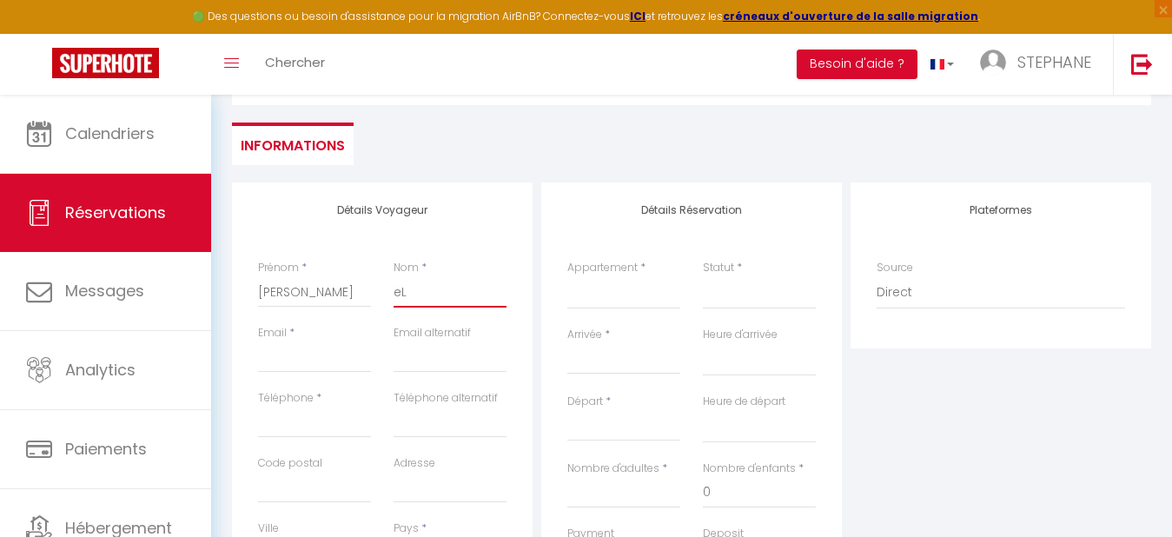
select select
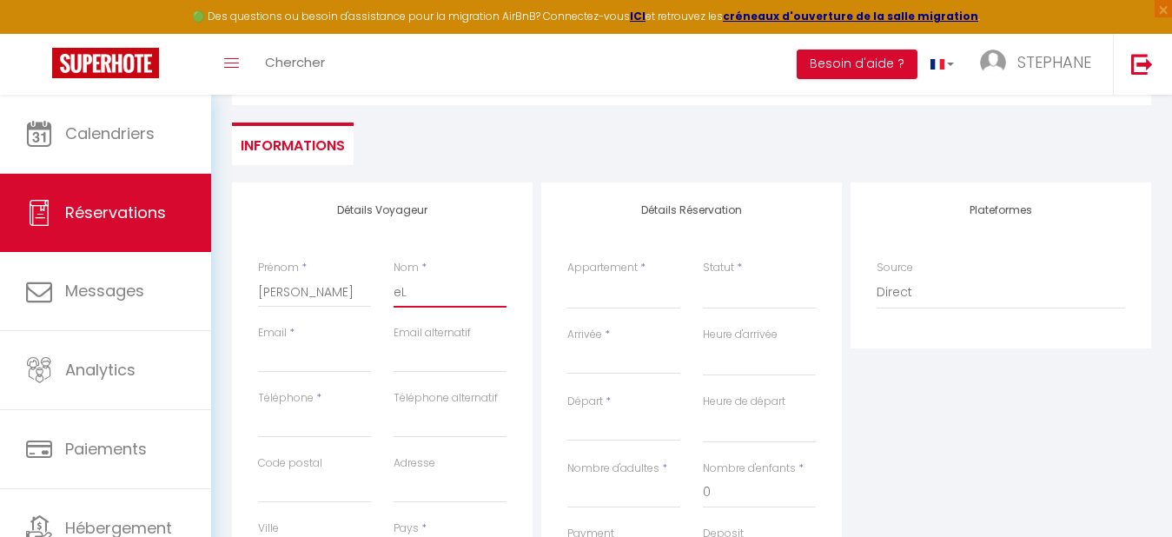
select select
checkbox input "false"
type input "eLL"
select select
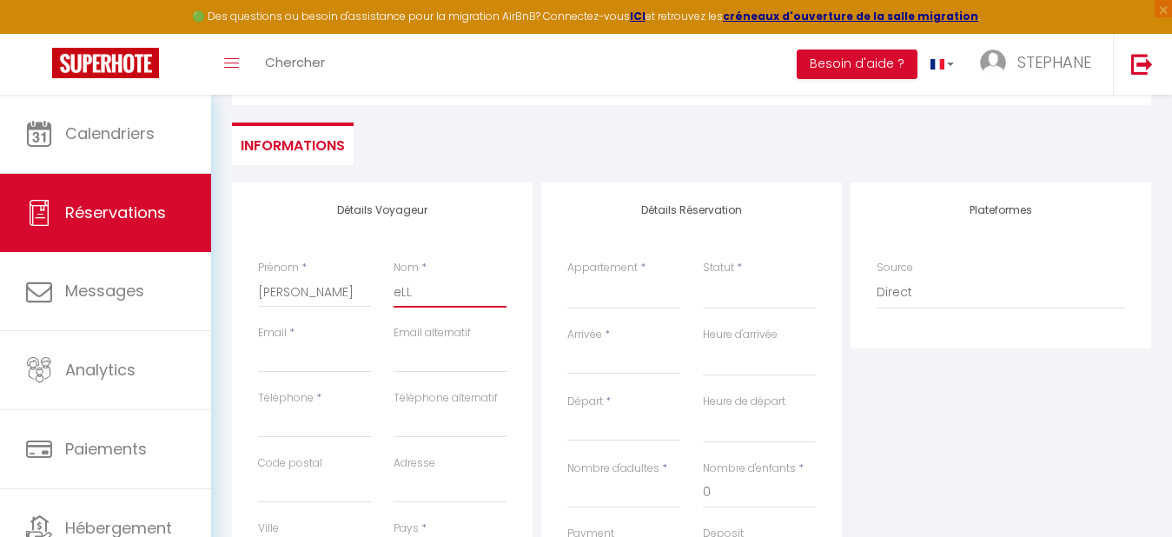
select select
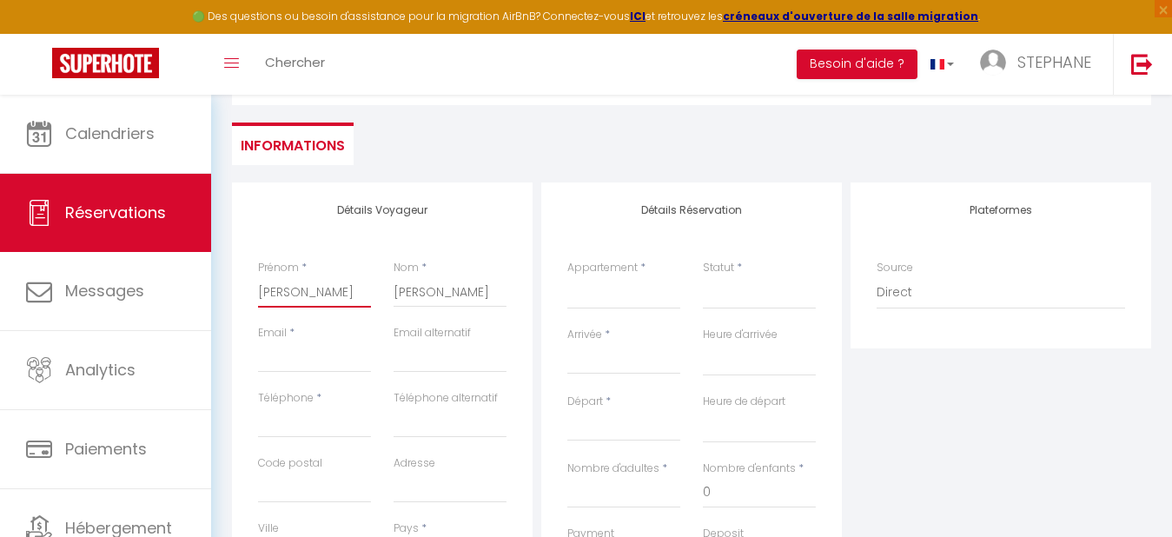
click at [310, 289] on input "[PERSON_NAME]" at bounding box center [314, 291] width 113 height 31
click at [403, 361] on input "email" at bounding box center [449, 356] width 113 height 31
click at [296, 426] on input "Téléphone" at bounding box center [314, 421] width 113 height 31
click at [431, 427] on input "Téléphone alternatif" at bounding box center [449, 421] width 113 height 31
click at [307, 492] on input "Code postal" at bounding box center [314, 487] width 113 height 31
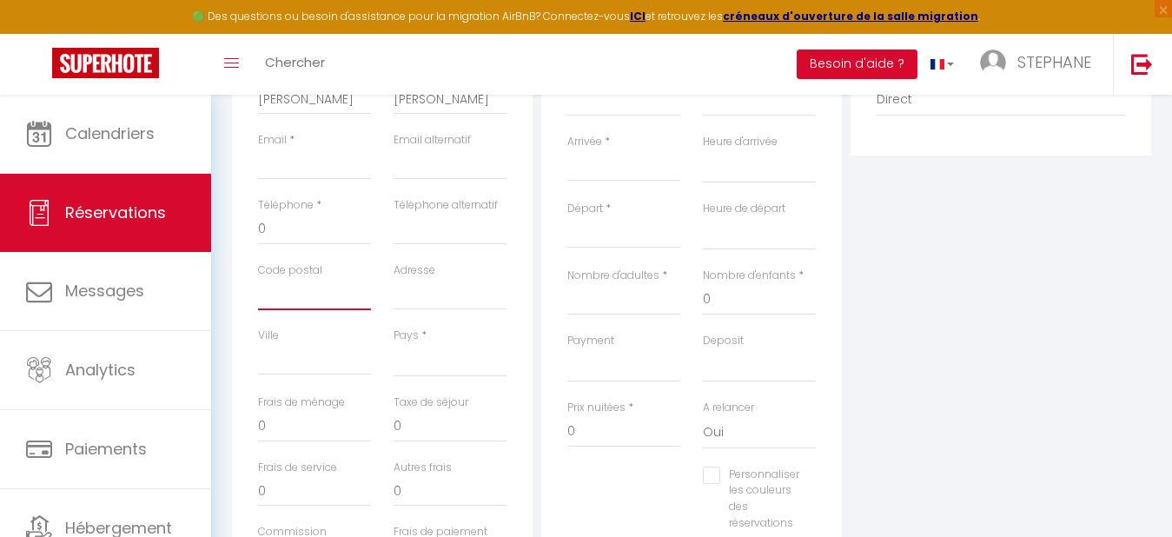
scroll to position [347, 0]
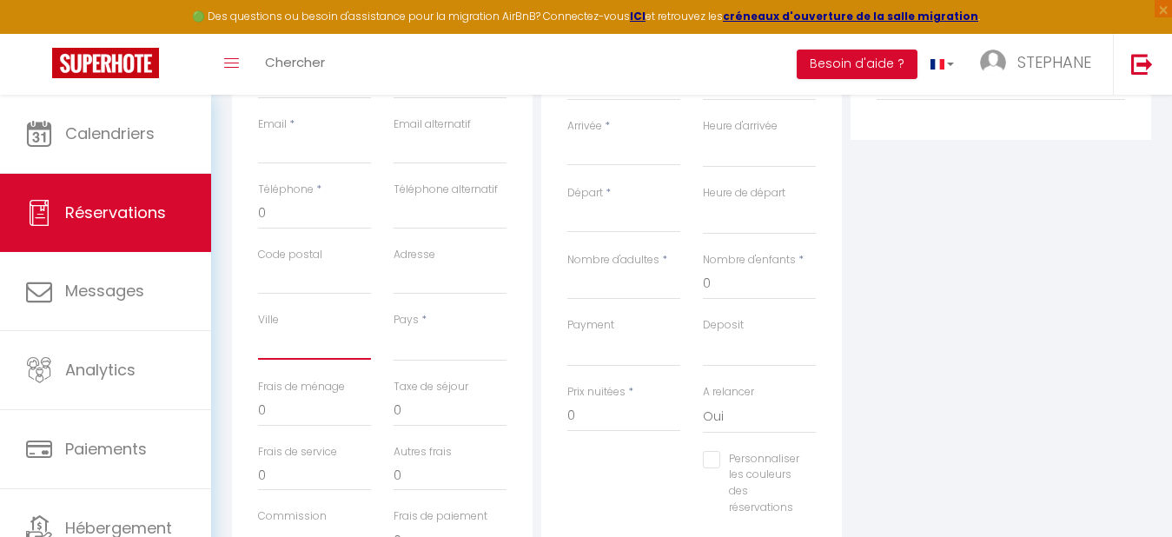
drag, startPoint x: 320, startPoint y: 346, endPoint x: 401, endPoint y: 347, distance: 81.7
click at [401, 347] on div "Ville Pays * [GEOGRAPHIC_DATA] [GEOGRAPHIC_DATA] [GEOGRAPHIC_DATA] [GEOGRAPHIC_…" at bounding box center [382, 345] width 271 height 67
click at [462, 340] on select "[GEOGRAPHIC_DATA] [GEOGRAPHIC_DATA] [GEOGRAPHIC_DATA] [GEOGRAPHIC_DATA] [GEOGRA…" at bounding box center [449, 344] width 113 height 33
click at [393, 328] on select "[GEOGRAPHIC_DATA] [GEOGRAPHIC_DATA] [GEOGRAPHIC_DATA] [GEOGRAPHIC_DATA] [GEOGRA…" at bounding box center [449, 344] width 113 height 33
click at [306, 406] on input "0" at bounding box center [314, 410] width 113 height 31
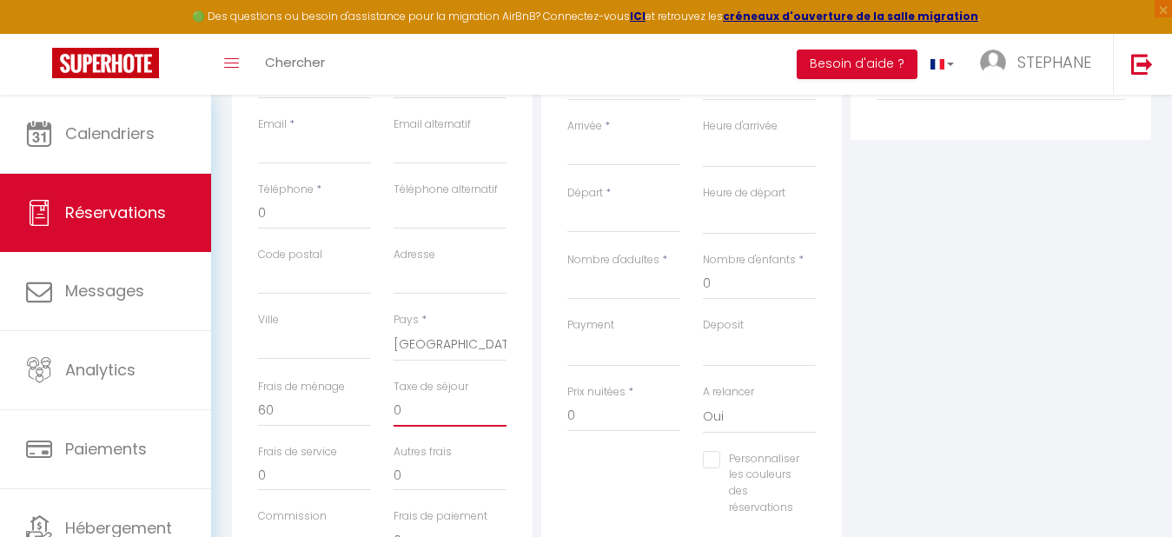
click at [417, 414] on input "0" at bounding box center [449, 410] width 113 height 31
click at [585, 413] on input "0" at bounding box center [623, 409] width 113 height 31
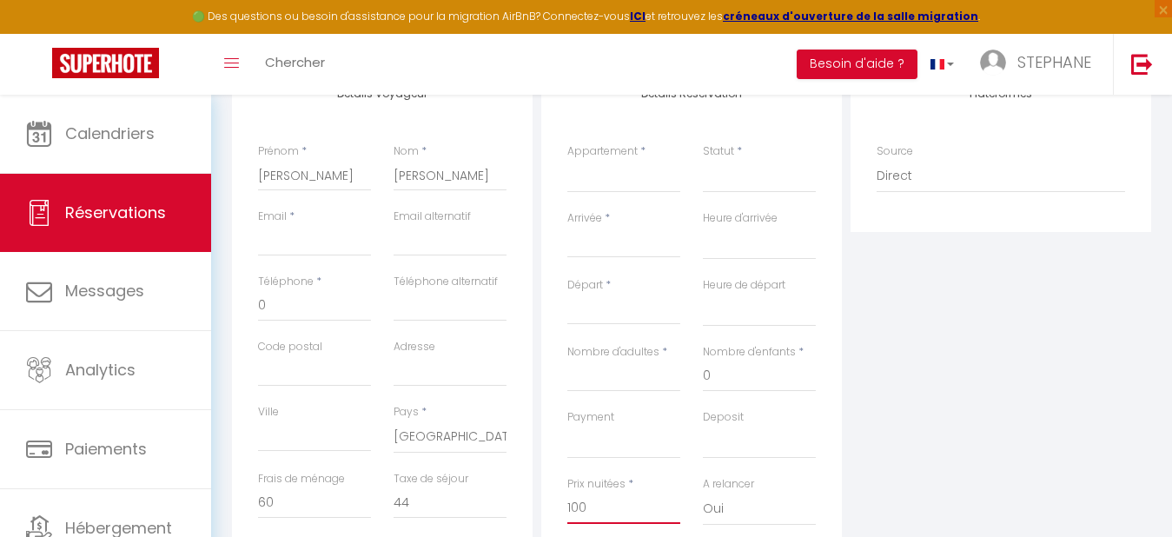
scroll to position [249, 0]
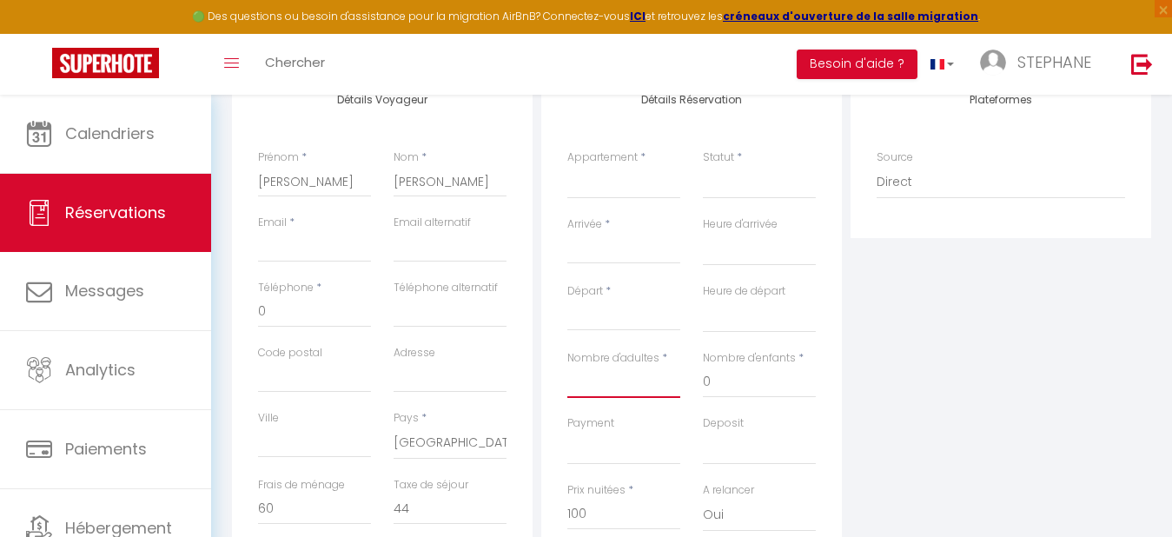
click at [610, 384] on input "Nombre d'adultes" at bounding box center [623, 382] width 113 height 31
click at [625, 189] on select "L'écrin des Epicéas Chalet 9 personnes L'ecrin des Epicéas Chalet complet 12 pe…" at bounding box center [623, 182] width 113 height 33
click at [567, 166] on select "L'écrin des Epicéas Chalet 9 personnes L'ecrin des Epicéas Chalet complet 12 pe…" at bounding box center [623, 182] width 113 height 33
click at [717, 193] on select "Confirmé Non Confirmé [PERSON_NAME] par le voyageur No Show Request" at bounding box center [759, 182] width 113 height 33
click at [703, 166] on select "Confirmé Non Confirmé [PERSON_NAME] par le voyageur No Show Request" at bounding box center [759, 182] width 113 height 33
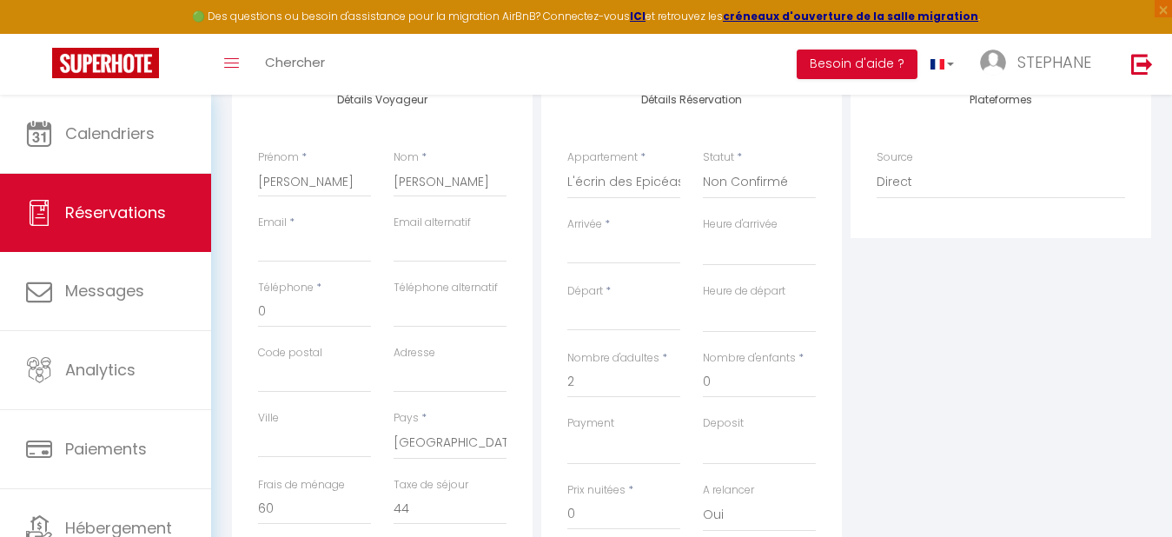
click at [598, 254] on input "Arrivée" at bounding box center [623, 250] width 113 height 23
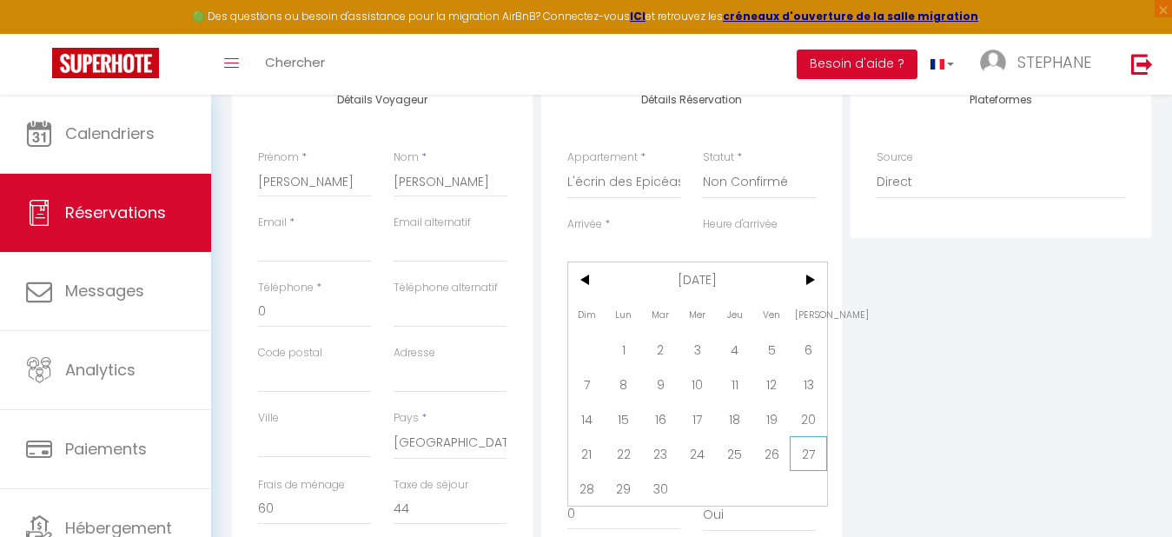
click at [804, 453] on span "27" at bounding box center [808, 453] width 37 height 35
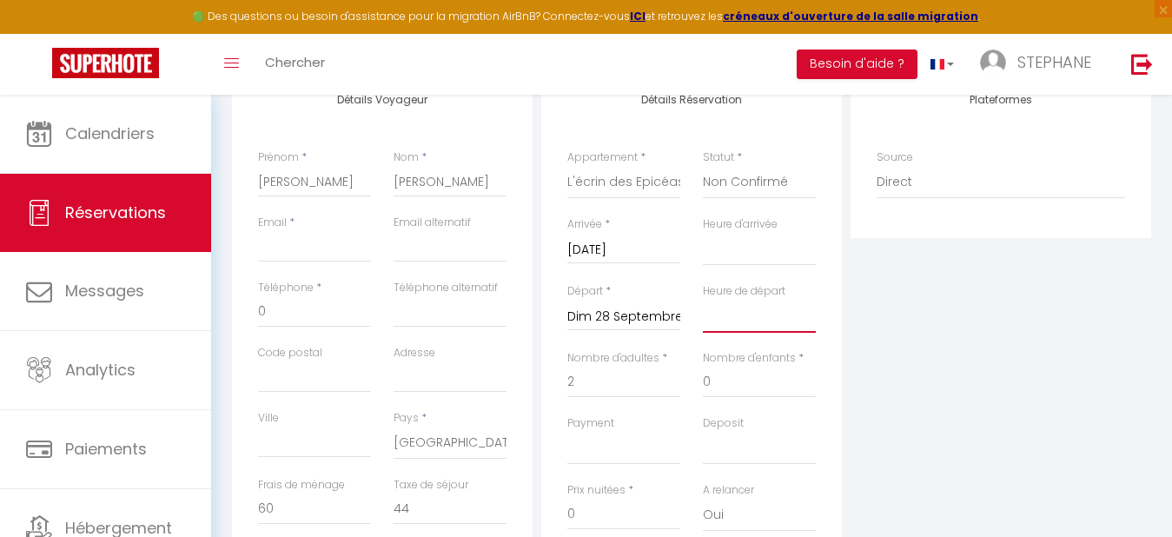
click at [731, 323] on select "00:00 00:30 01:00 01:30 02:00 02:30 03:00 03:30 04:00 04:30 05:00 05:30 06:00 0…" at bounding box center [759, 316] width 113 height 33
click at [703, 300] on select "00:00 00:30 01:00 01:30 02:00 02:30 03:00 03:30 04:00 04:30 05:00 05:30 06:00 0…" at bounding box center [759, 316] width 113 height 33
click at [606, 316] on input "Dim 28 Septembre 2025" at bounding box center [623, 317] width 113 height 23
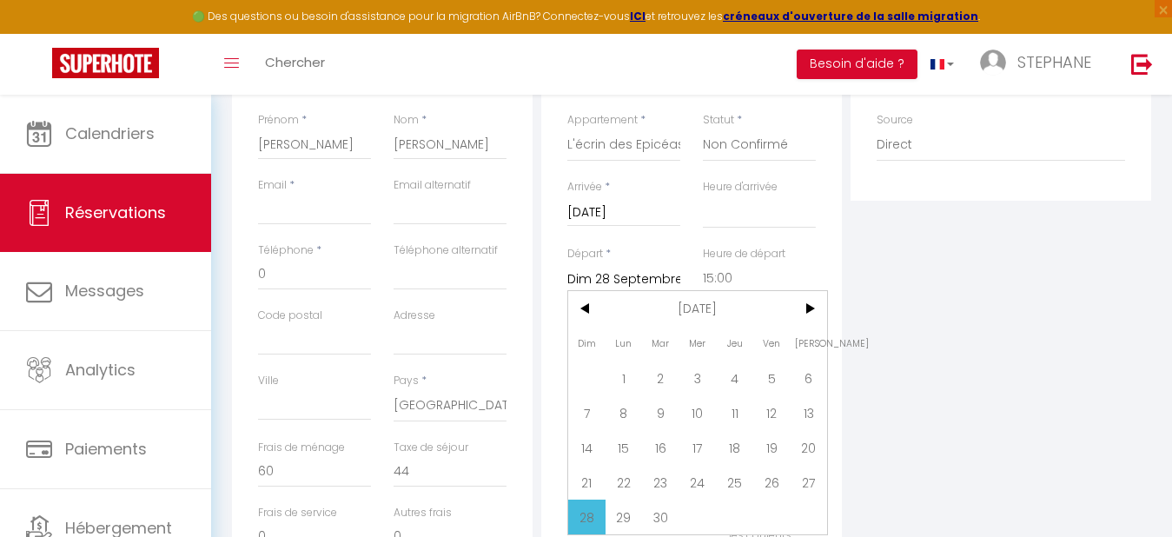
scroll to position [319, 0]
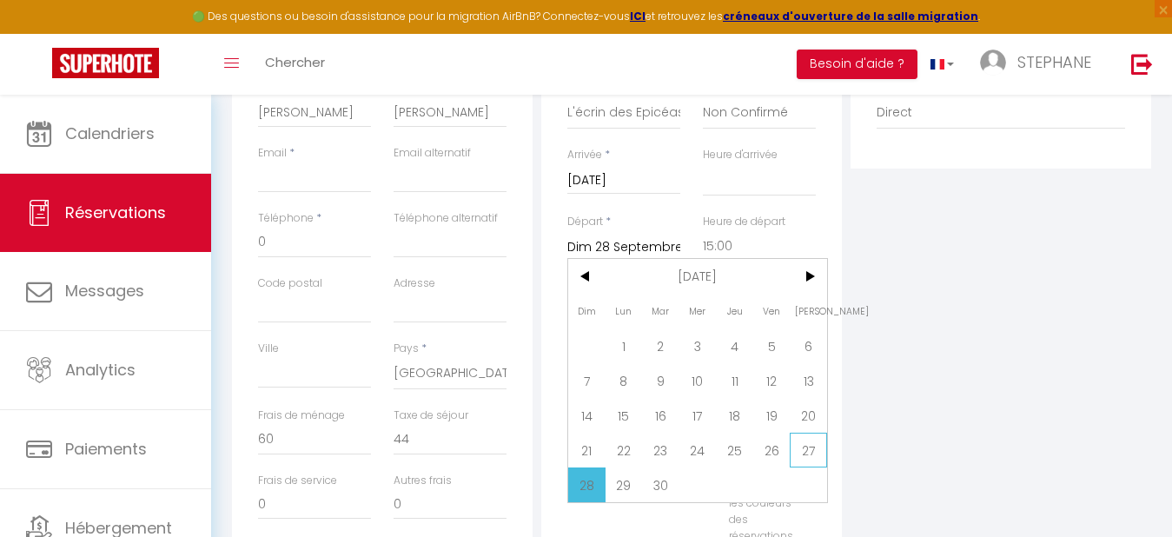
click at [801, 448] on span "27" at bounding box center [808, 450] width 37 height 35
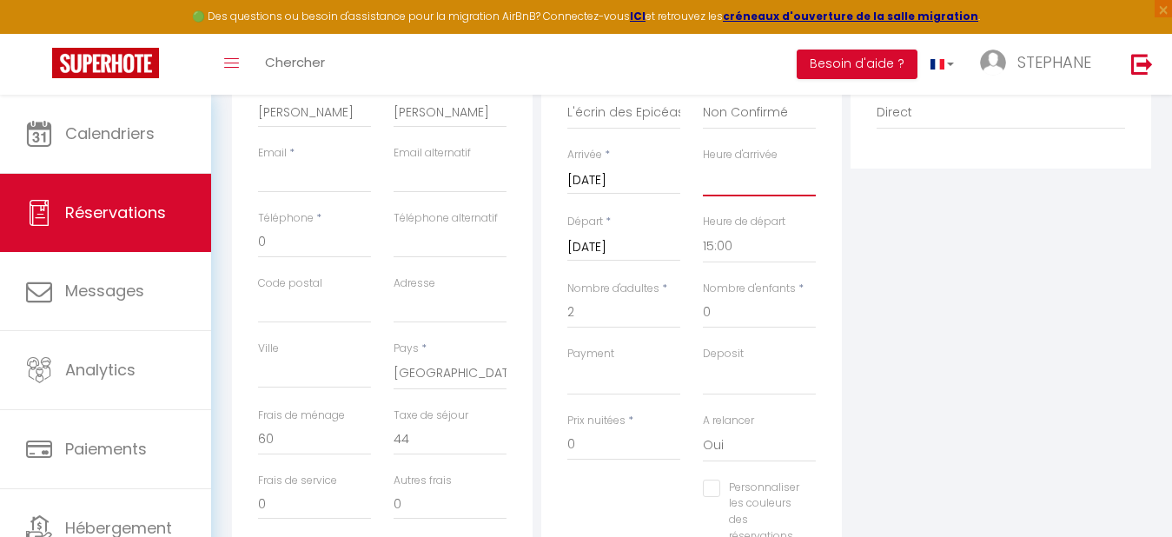
click at [719, 186] on select "00:00 00:30 01:00 01:30 02:00 02:30 03:00 03:30 04:00 04:30 05:00 05:30 06:00 0…" at bounding box center [759, 179] width 113 height 33
click at [703, 163] on select "00:00 00:30 01:00 01:30 02:00 02:30 03:00 03:30 04:00 04:30 05:00 05:30 06:00 0…" at bounding box center [759, 179] width 113 height 33
click at [594, 249] on input "[DATE]" at bounding box center [623, 247] width 113 height 23
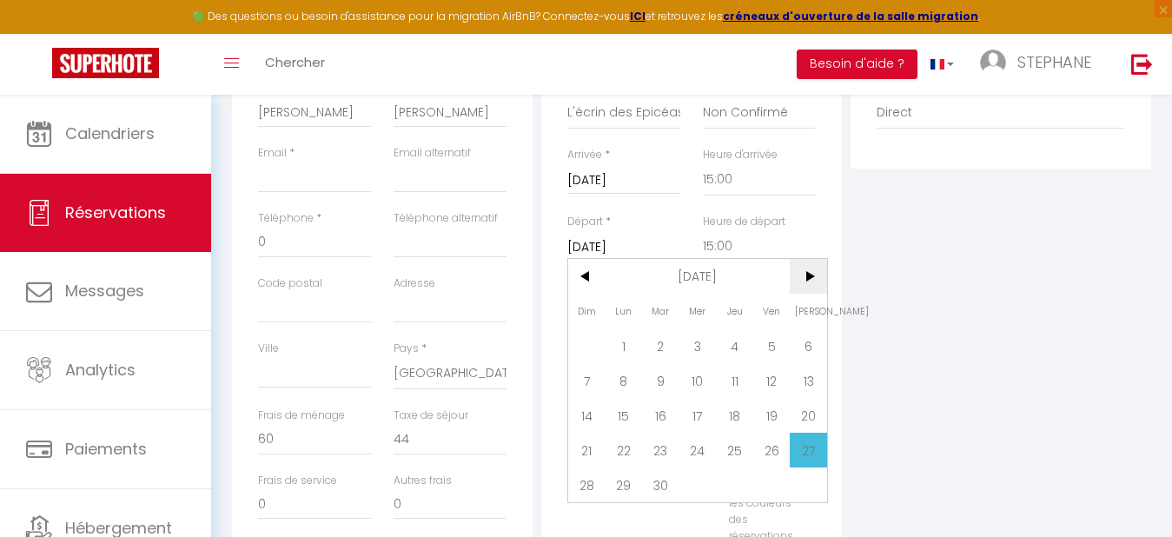
click at [806, 269] on span ">" at bounding box center [808, 276] width 37 height 35
click at [733, 346] on span "2" at bounding box center [734, 345] width 37 height 35
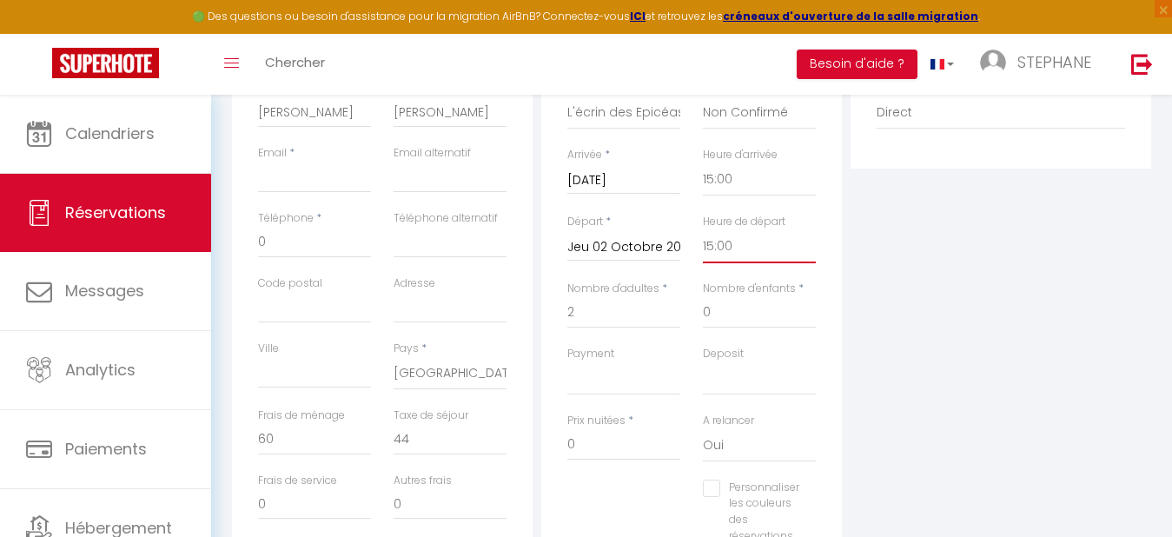
click at [737, 246] on select "00:00 00:30 01:00 01:30 02:00 02:30 03:00 03:30 04:00 04:30 05:00 05:30 06:00 0…" at bounding box center [759, 246] width 113 height 33
click at [703, 230] on select "00:00 00:30 01:00 01:30 02:00 02:30 03:00 03:30 04:00 04:30 05:00 05:30 06:00 0…" at bounding box center [759, 246] width 113 height 33
click at [617, 385] on select "OK KO" at bounding box center [623, 378] width 113 height 33
click at [567, 362] on select "OK KO" at bounding box center [623, 378] width 113 height 33
click at [757, 385] on select "OK KO" at bounding box center [759, 378] width 113 height 33
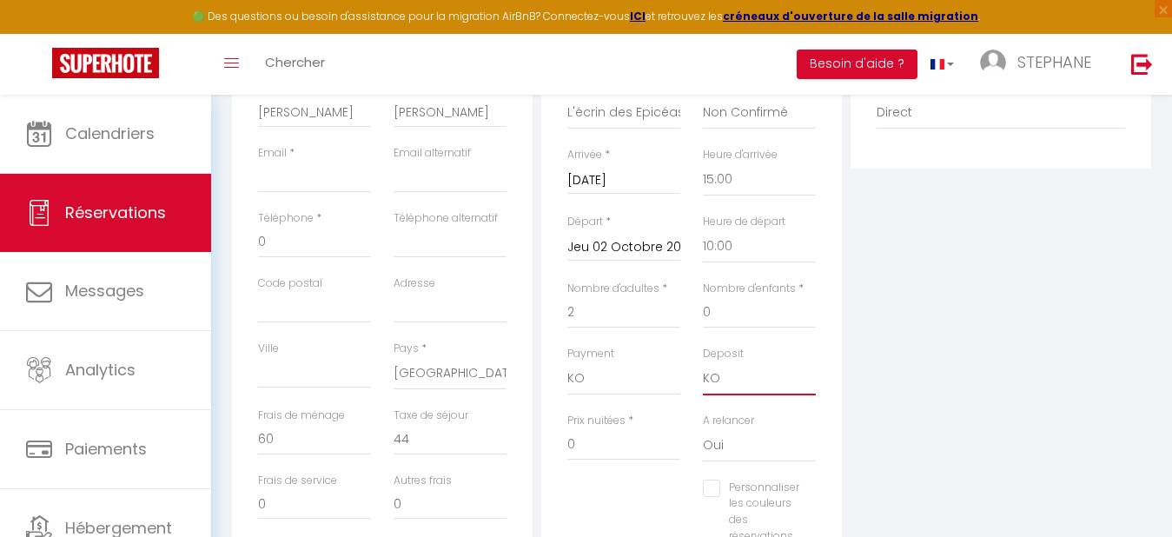
click at [703, 362] on select "OK KO" at bounding box center [759, 378] width 113 height 33
click at [603, 442] on input "0" at bounding box center [623, 444] width 113 height 31
click at [923, 437] on div "Plateformes Source Direct [DOMAIN_NAME] [DOMAIN_NAME] Chalet montagne Expedia G…" at bounding box center [1000, 313] width 309 height 621
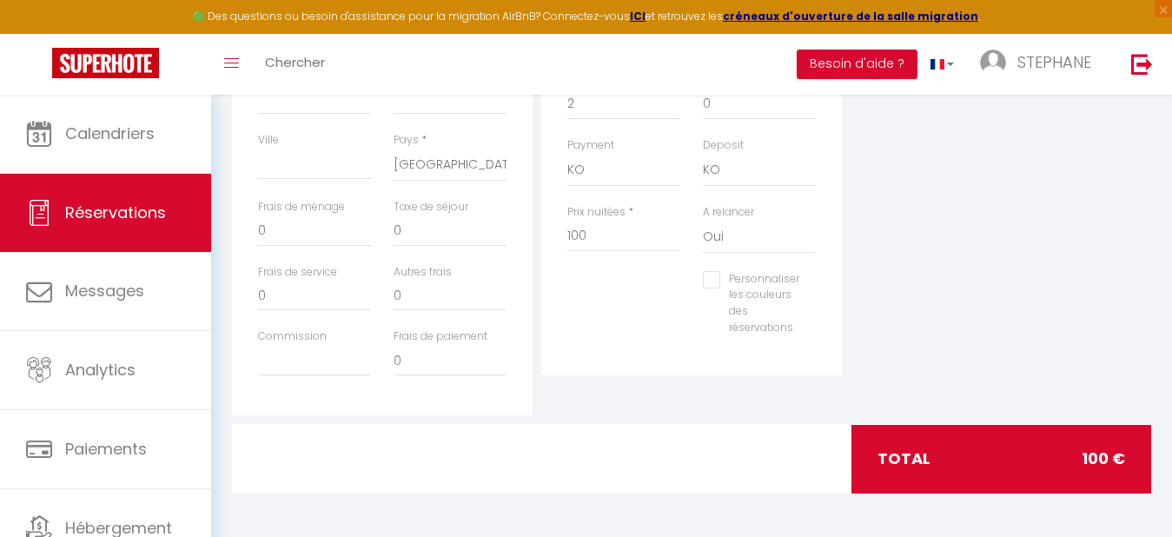
scroll to position [57, 0]
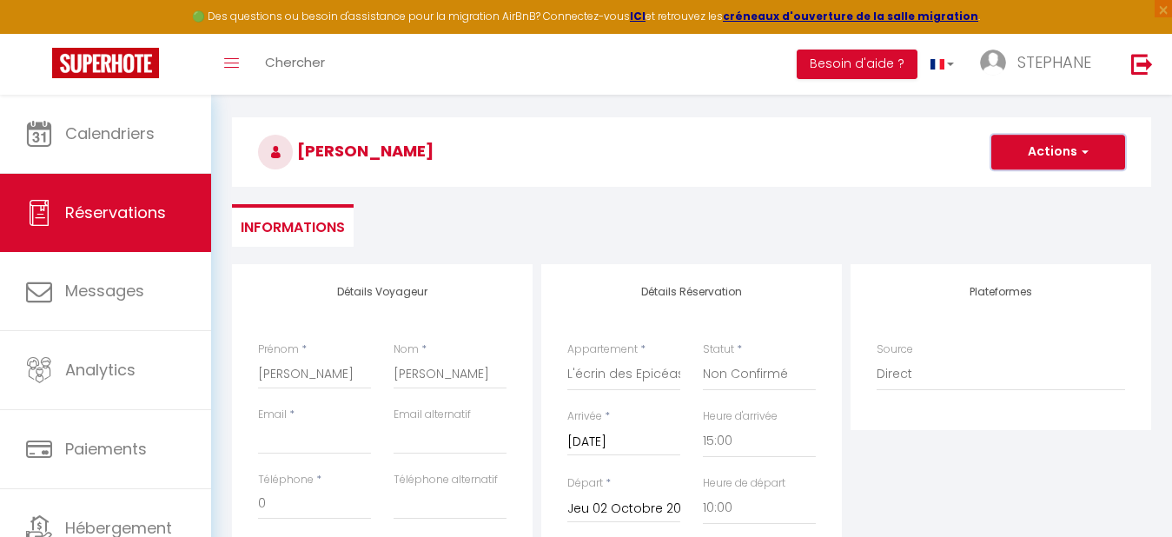
click at [1071, 152] on button "Actions" at bounding box center [1058, 152] width 134 height 35
click at [1025, 185] on link "Enregistrer" at bounding box center [1040, 190] width 137 height 23
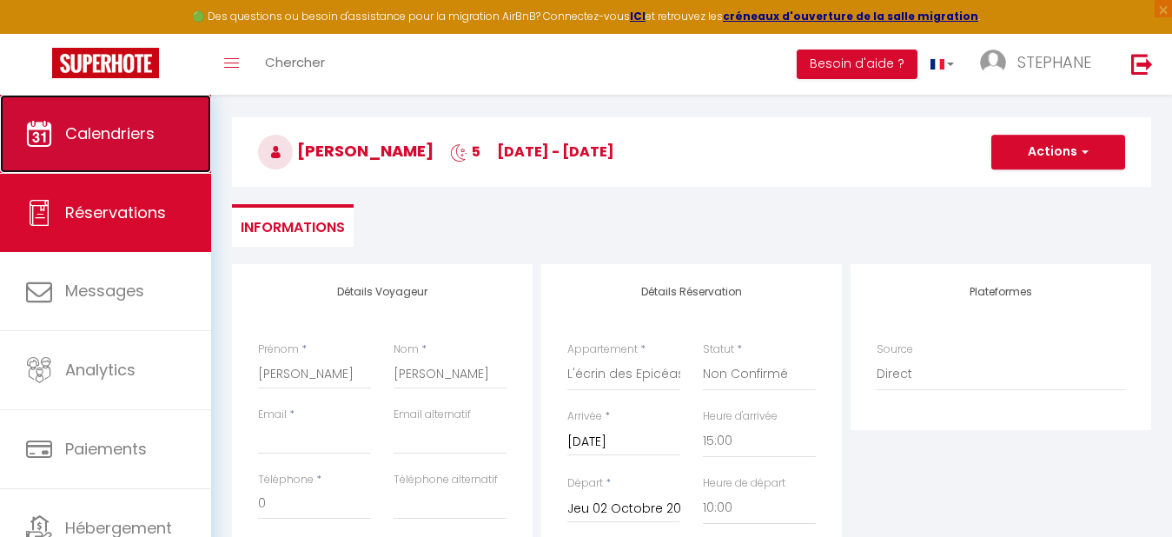
click at [94, 131] on span "Calendriers" at bounding box center [109, 133] width 89 height 22
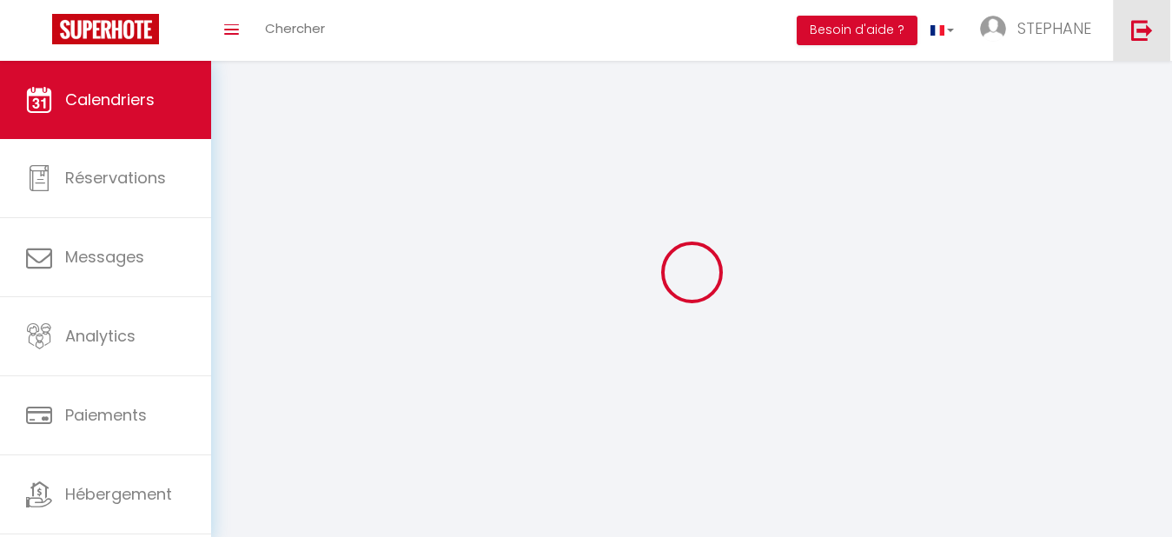
click at [1140, 25] on img at bounding box center [1142, 30] width 22 height 22
click at [1137, 29] on img at bounding box center [1142, 30] width 22 height 22
